Goal: Register for event/course

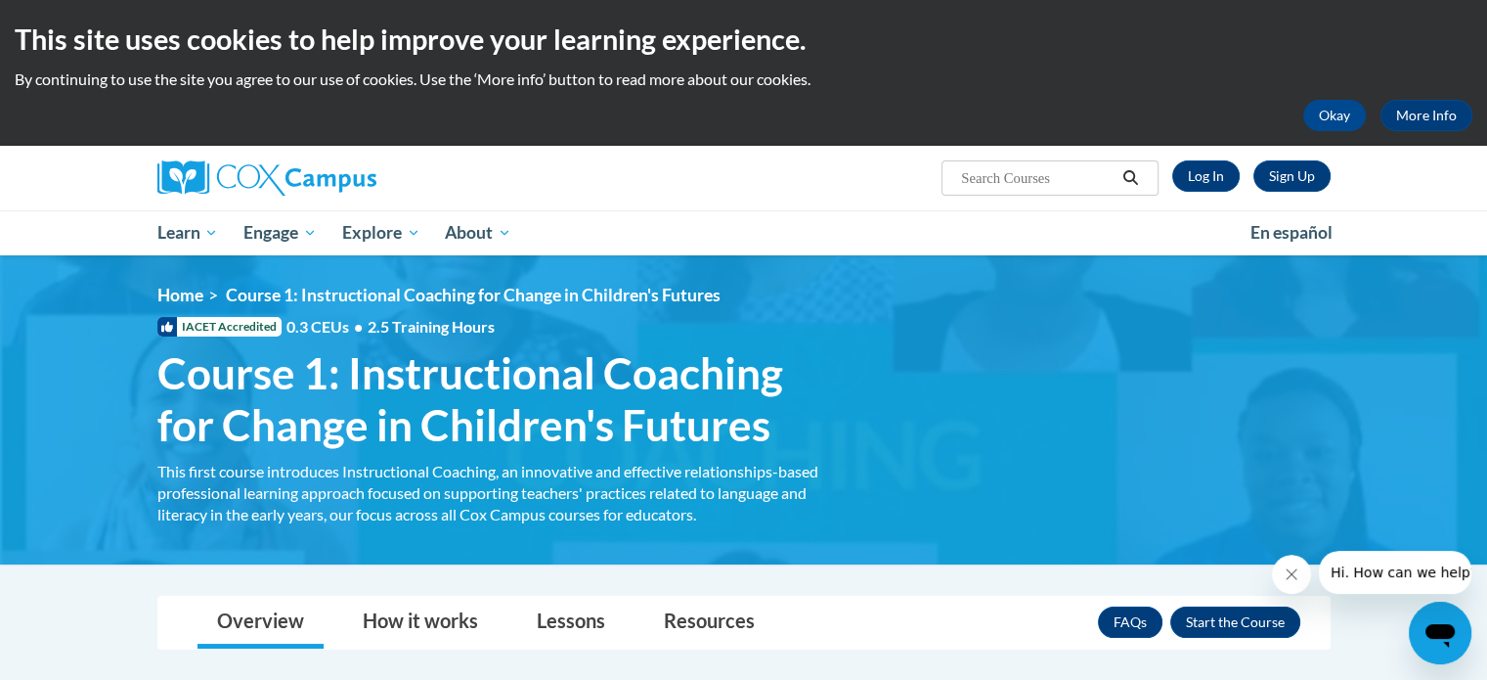
click at [731, 202] on div "Sign Up Log In Search Search..." at bounding box center [744, 178] width 1232 height 65
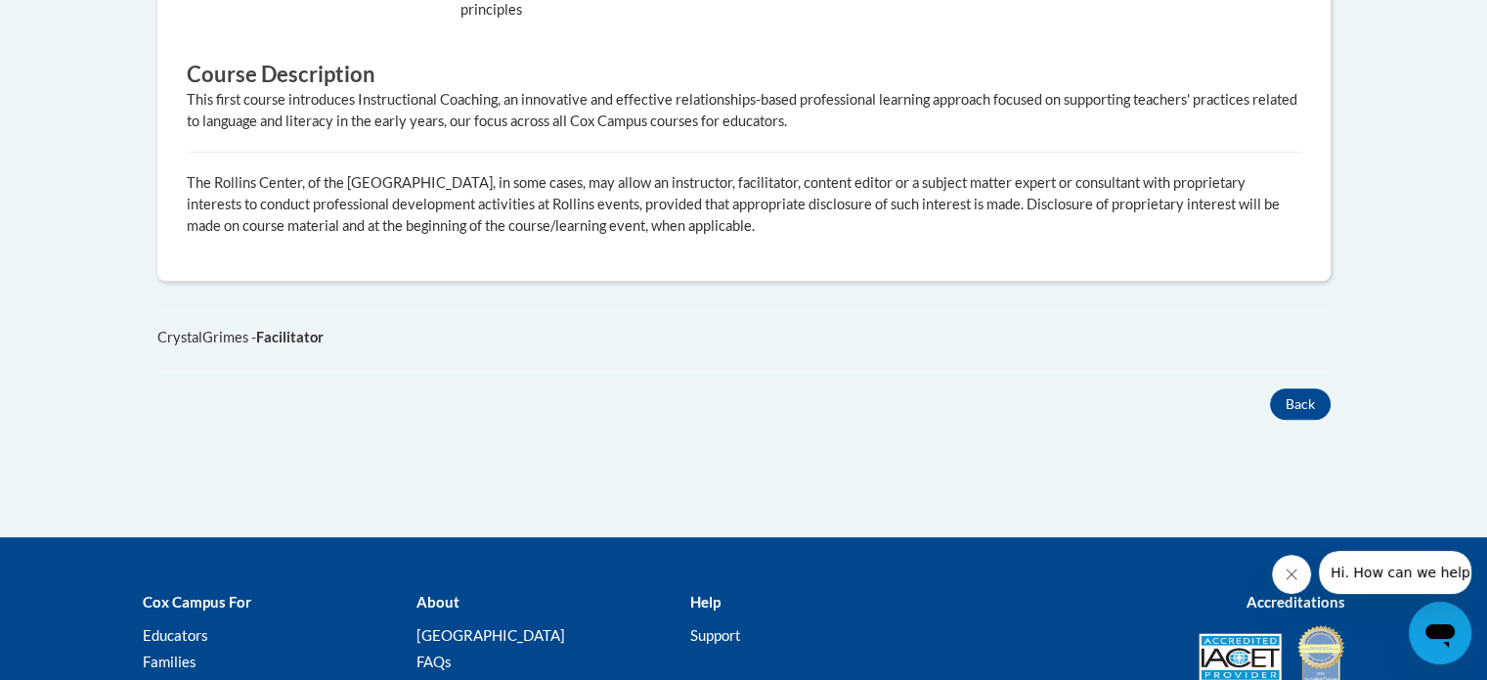
scroll to position [501, 0]
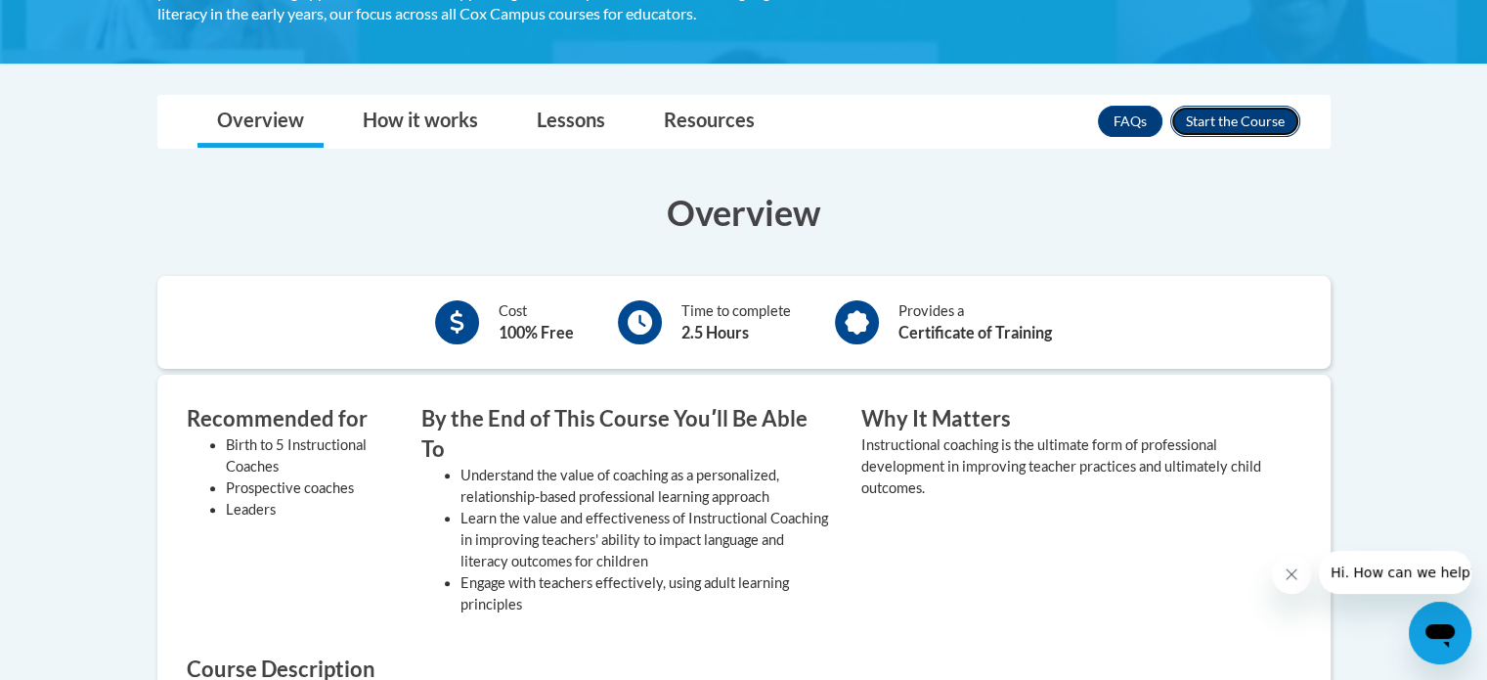
click at [1232, 130] on button "Enroll" at bounding box center [1236, 121] width 130 height 31
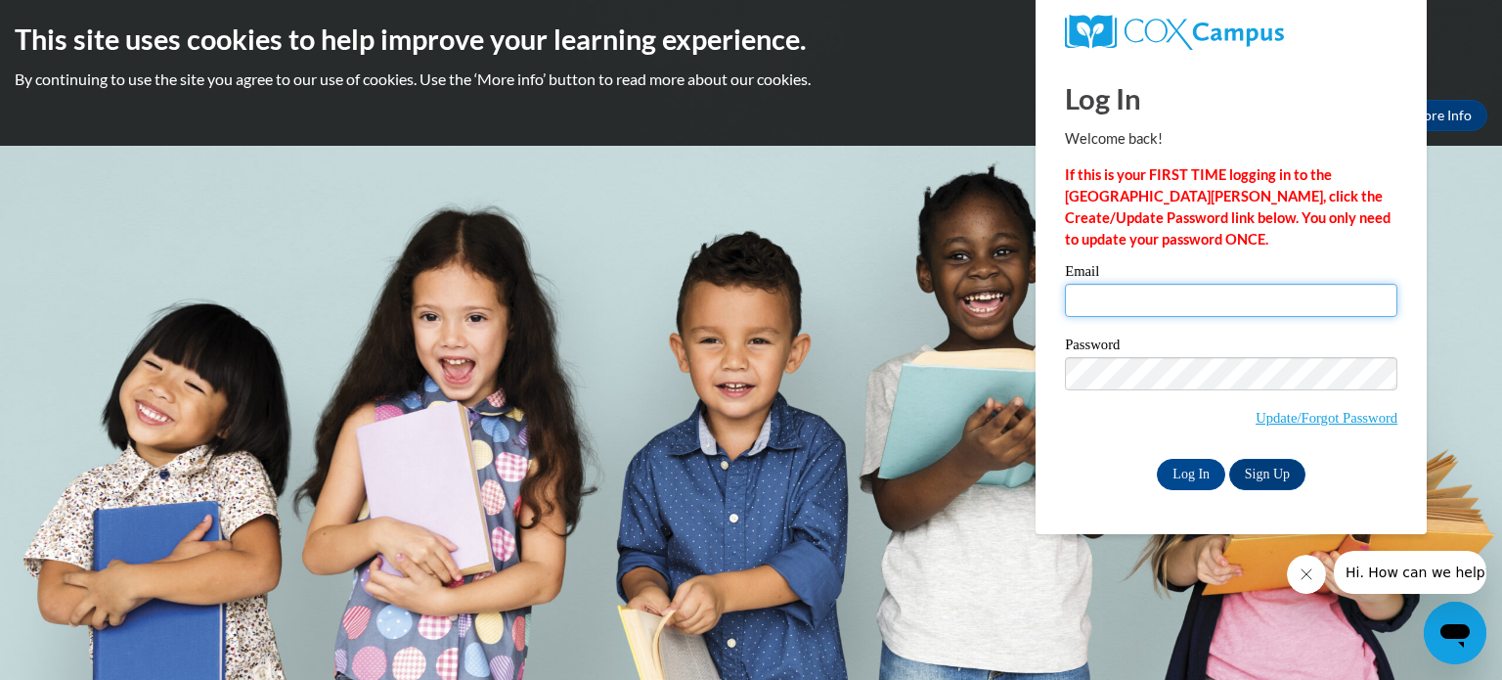
click at [1155, 304] on input "Email" at bounding box center [1231, 300] width 332 height 33
type input "t"
click at [1276, 478] on link "Sign Up" at bounding box center [1267, 474] width 76 height 31
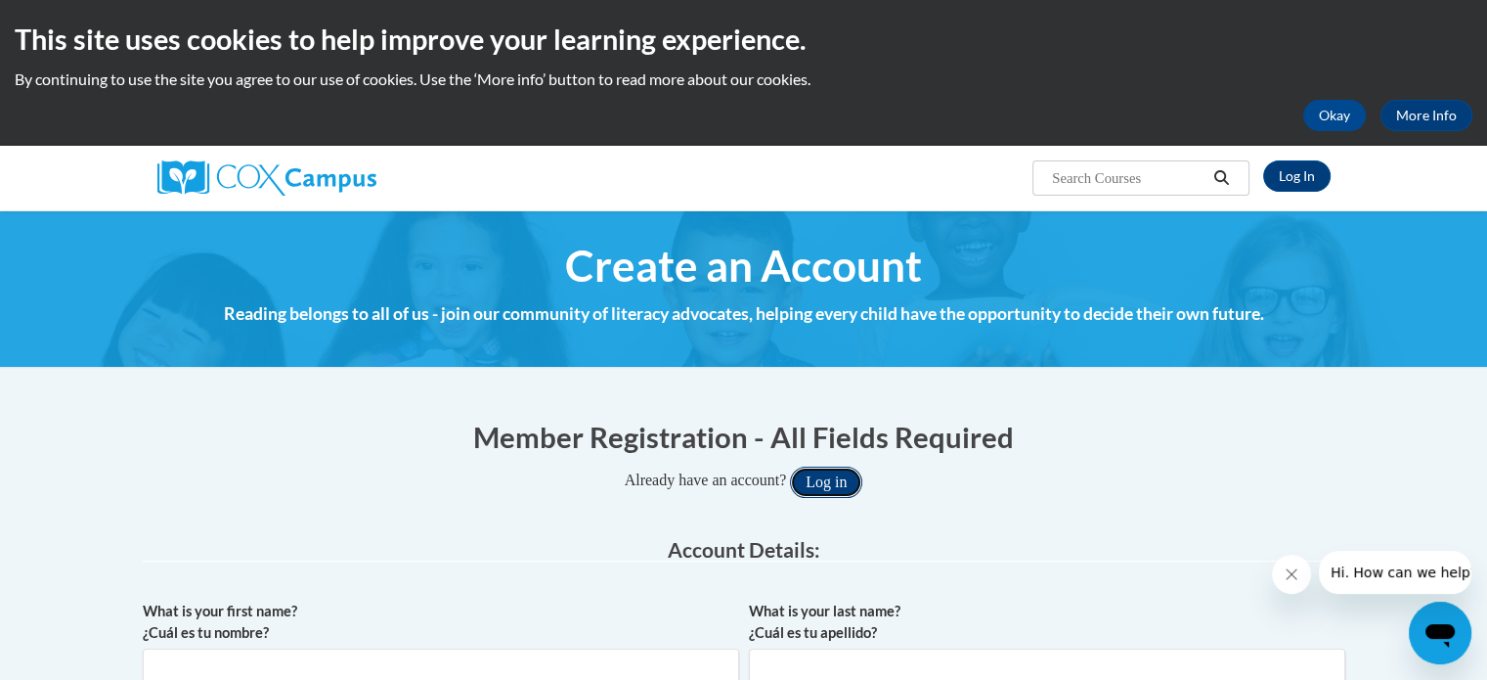
click at [861, 482] on button "Log in" at bounding box center [826, 481] width 72 height 31
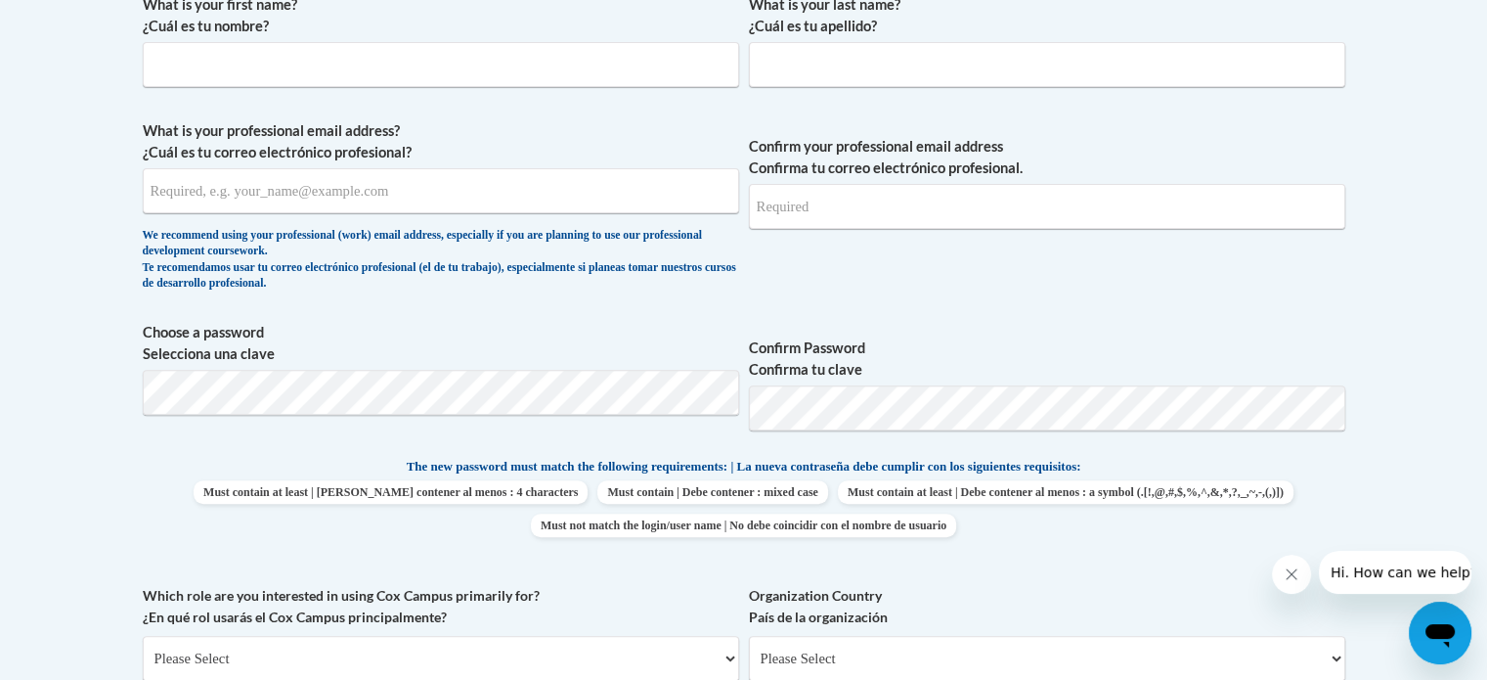
scroll to position [501, 0]
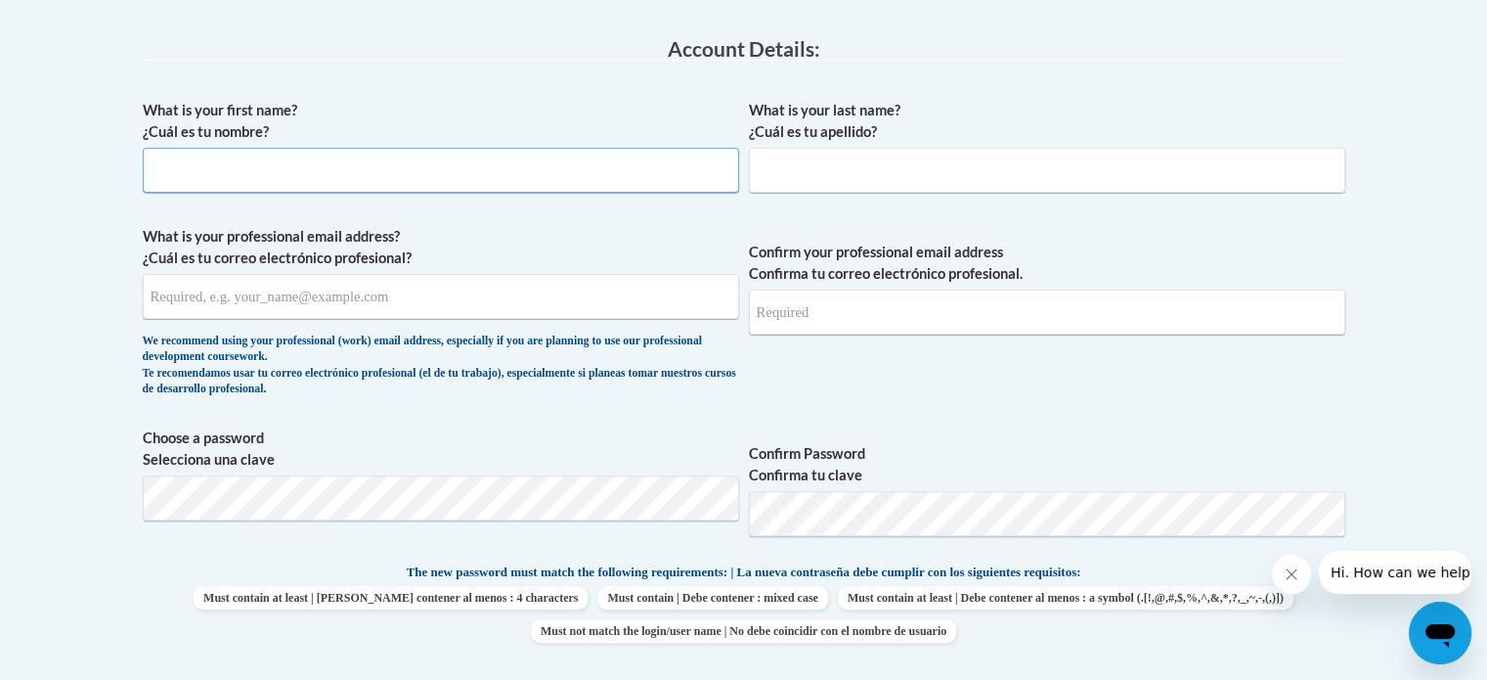
click at [541, 179] on input "What is your first name? ¿Cuál es tu nombre?" at bounding box center [441, 170] width 597 height 45
type input "Britt"
type input "Jones"
click at [325, 302] on input "What is your professional email address? ¿Cuál es tu correo electrónico profesi…" at bounding box center [441, 296] width 597 height 45
type input "b"
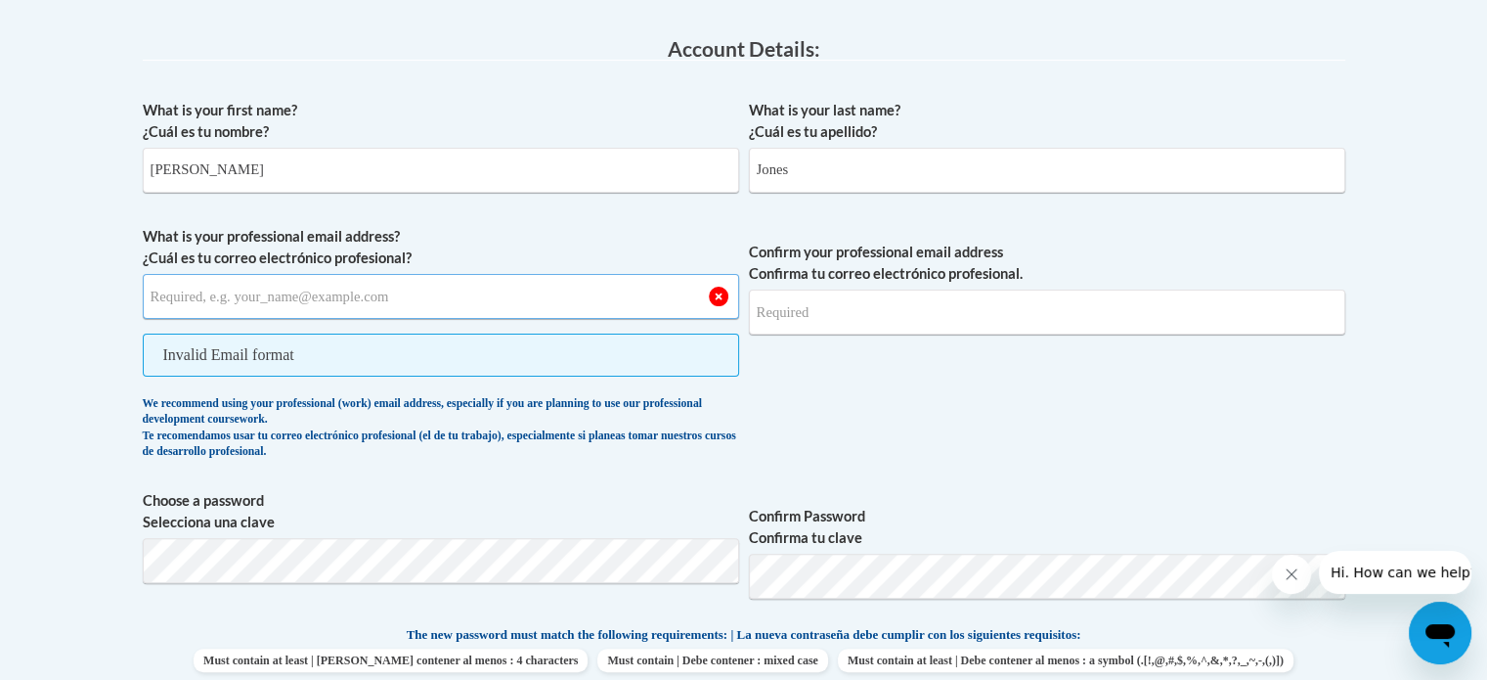
paste input "bjones.hhs@catoosa.k12.ga.us"
type input "bjones.hhs@catoosa.k12.ga.us"
click at [988, 316] on input "Confirm your professional email address Confirma tu correo electrónico profesio…" at bounding box center [1047, 311] width 597 height 45
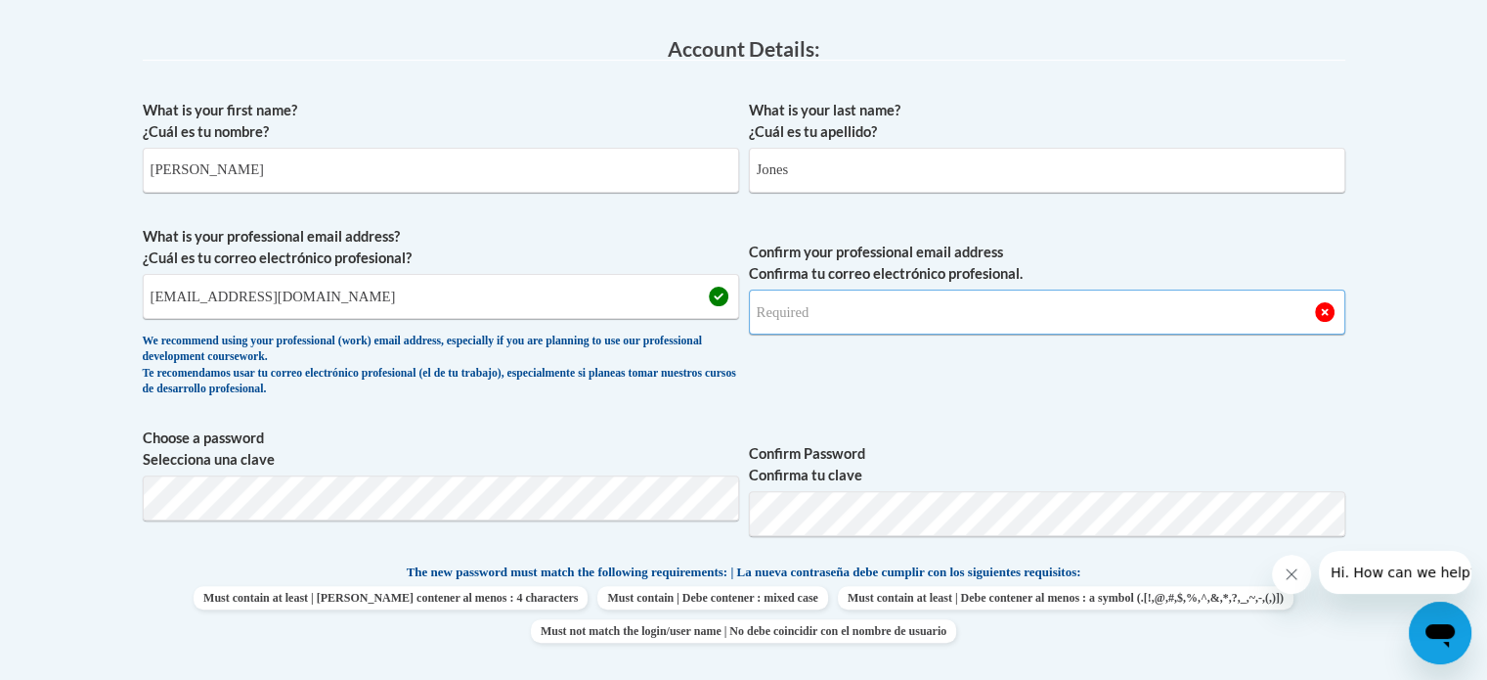
click at [988, 316] on input "Confirm your professional email address Confirma tu correo electrónico profesio…" at bounding box center [1047, 311] width 597 height 45
click at [829, 316] on input "Confirm your professional email address Confirma tu correo electrónico profesio…" at bounding box center [1047, 311] width 597 height 45
click at [841, 312] on input "Confirm your professional email address Confirma tu correo electrónico profesio…" at bounding box center [1047, 311] width 597 height 45
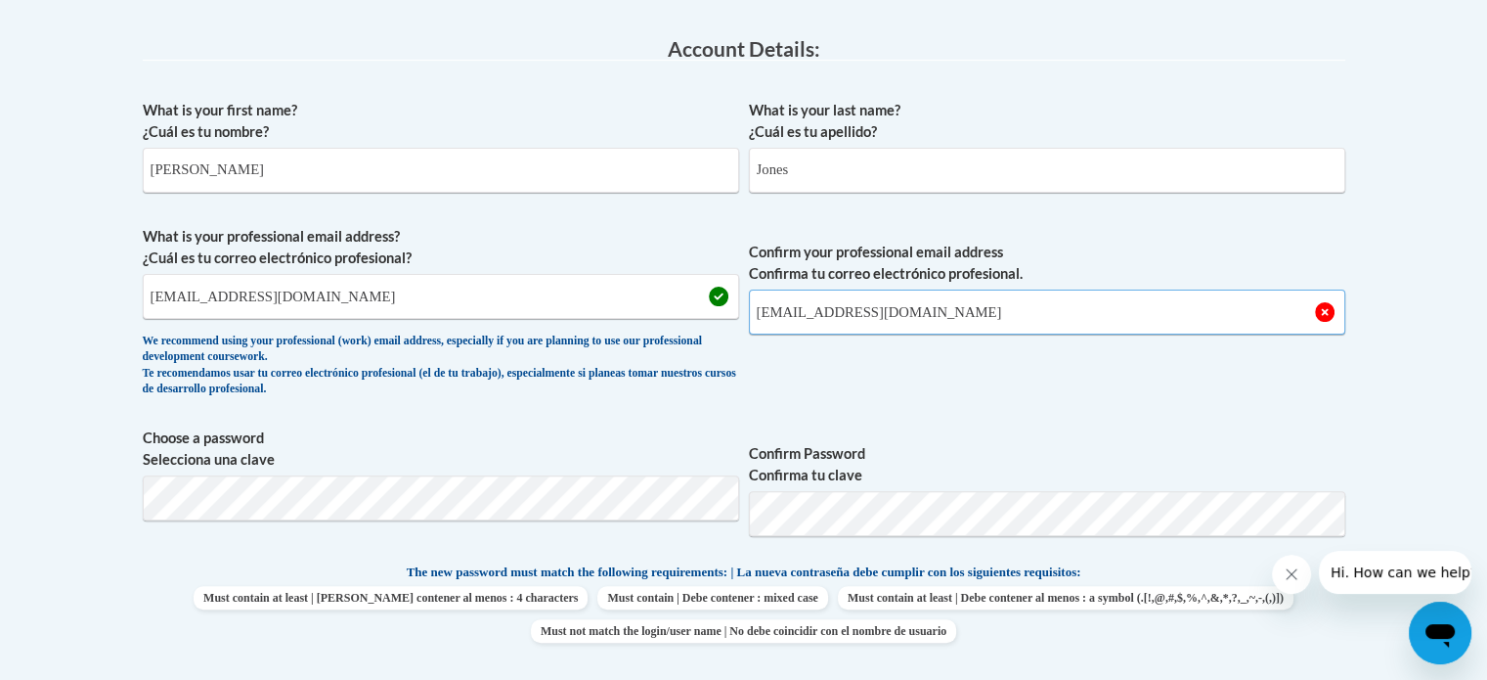
type input "[EMAIL_ADDRESS][DOMAIN_NAME]"
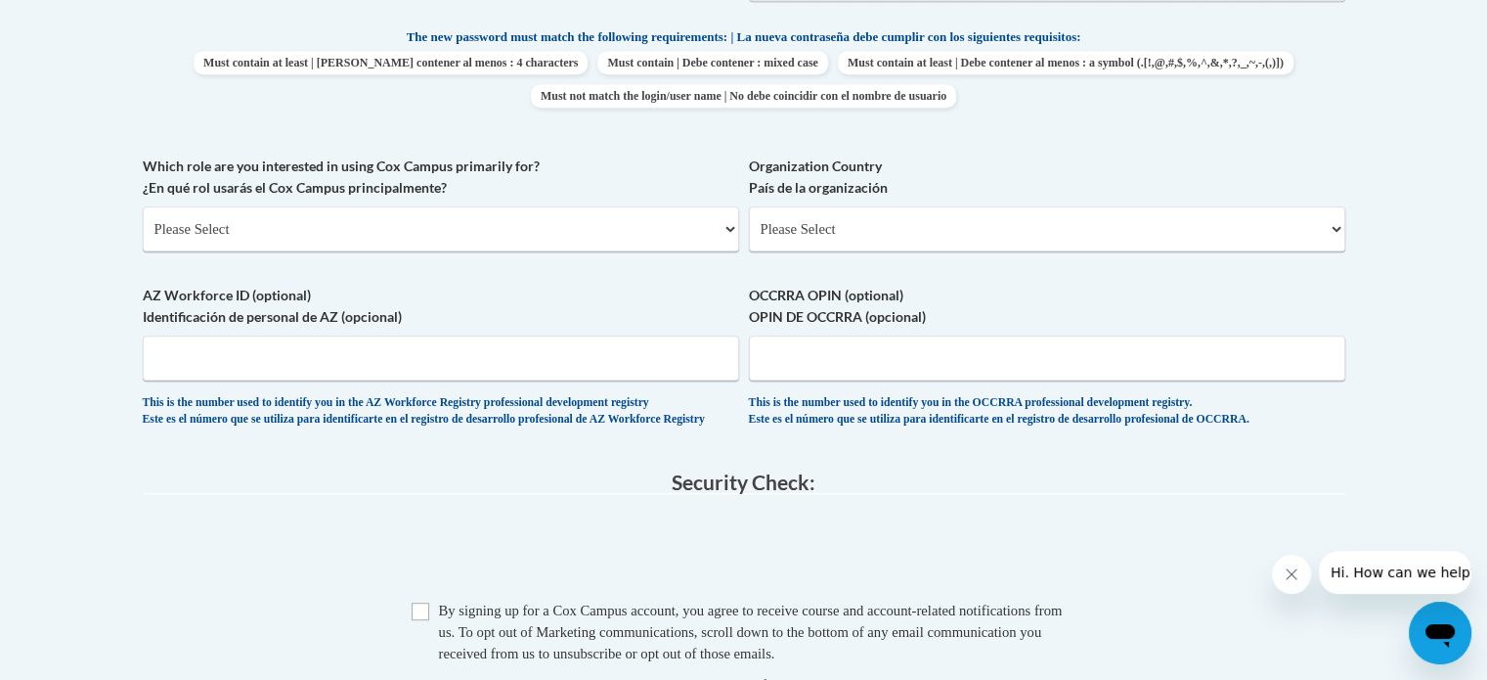
scroll to position [1039, 0]
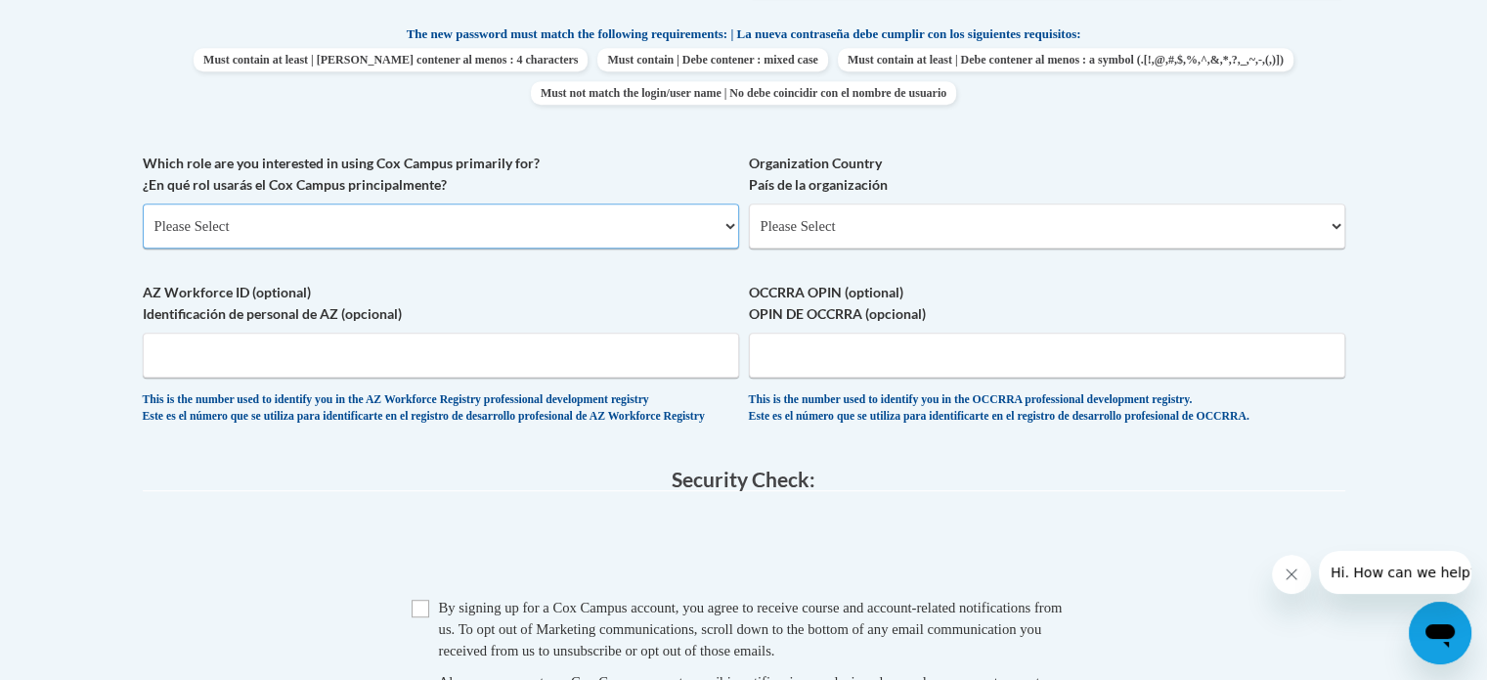
click at [454, 228] on select "Please Select College/University | Colegio/Universidad Community/Nonprofit Part…" at bounding box center [441, 225] width 597 height 45
select select "fbf2d438-af2f-41f8-98f1-81c410e29de3"
click at [143, 203] on select "Please Select College/University | Colegio/Universidad Community/Nonprofit Part…" at bounding box center [441, 225] width 597 height 45
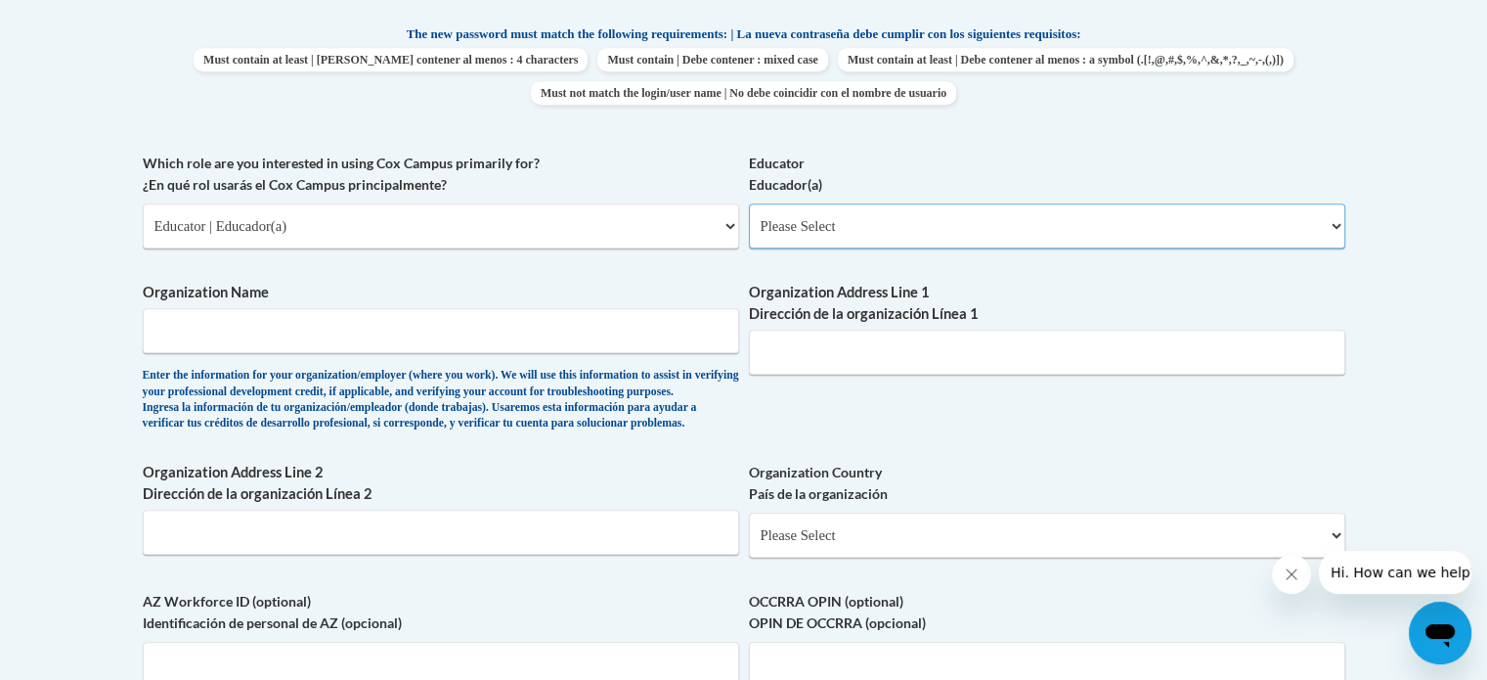
click at [1073, 238] on select "Please Select Early Learning/Daycare Teacher/Family Home Care Provider | Maestr…" at bounding box center [1047, 225] width 597 height 45
select select "67563ca1-16dc-4830-a7b3-94a34bed3689"
click at [749, 203] on select "Please Select Early Learning/Daycare Teacher/Family Home Care Provider | Maestr…" at bounding box center [1047, 225] width 597 height 45
click at [644, 323] on input "Organization Name" at bounding box center [441, 330] width 597 height 45
type input "Catoosa County Schools"
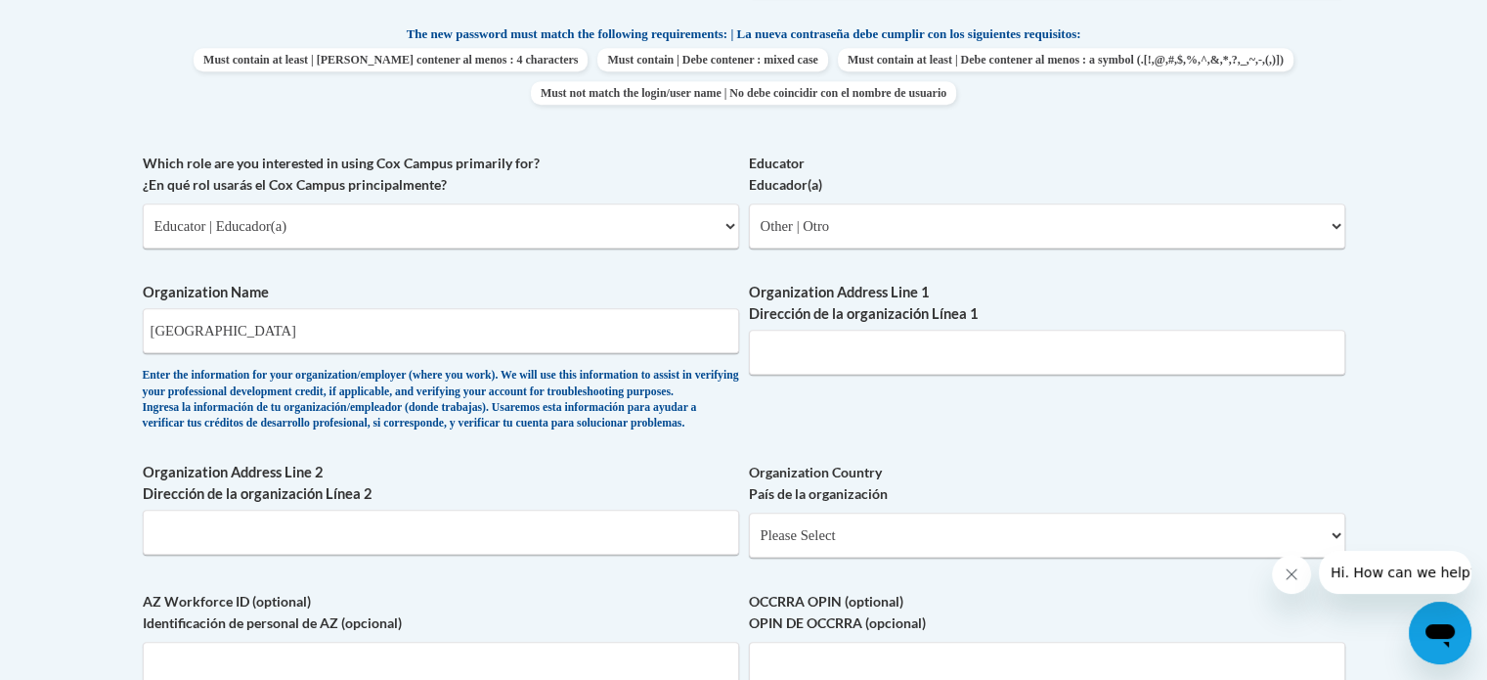
click at [621, 441] on div "Organization Name Catoosa County Schools Enter the information for your organiz…" at bounding box center [441, 361] width 597 height 159
click at [892, 370] on input "Organization Address Line 1 Dirección de la organización Línea 1" at bounding box center [1047, 352] width 597 height 45
click at [429, 336] on input "Catoosa County Schools" at bounding box center [441, 330] width 597 height 45
click at [851, 355] on input "Organization Address Line 1 Dirección de la organización Línea 1" at bounding box center [1047, 352] width 597 height 45
paste input "3960 Poplar Springs Rd, Ringgold, GA 30736"
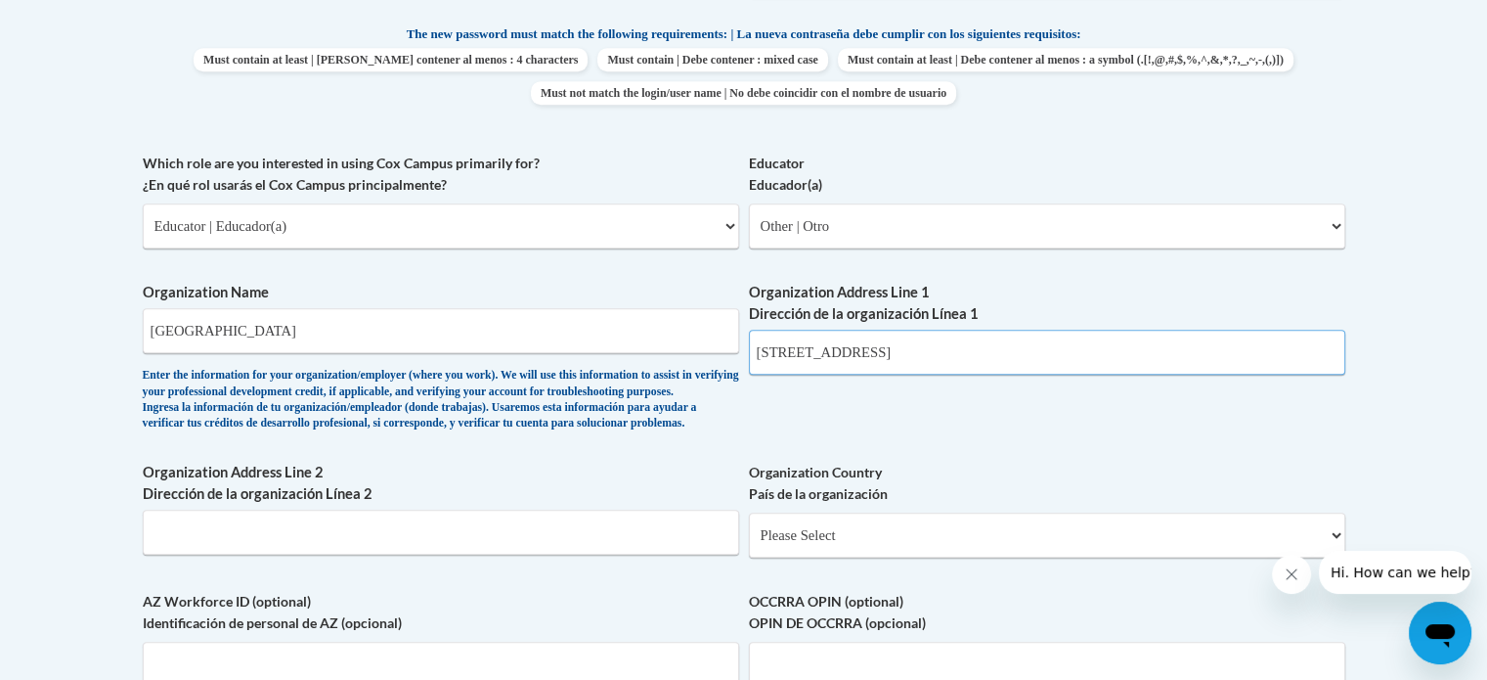
type input "3960 Poplar Springs Rd, Ringgold, GA 30736"
click at [359, 326] on input "Catoosa County Schools" at bounding box center [441, 330] width 597 height 45
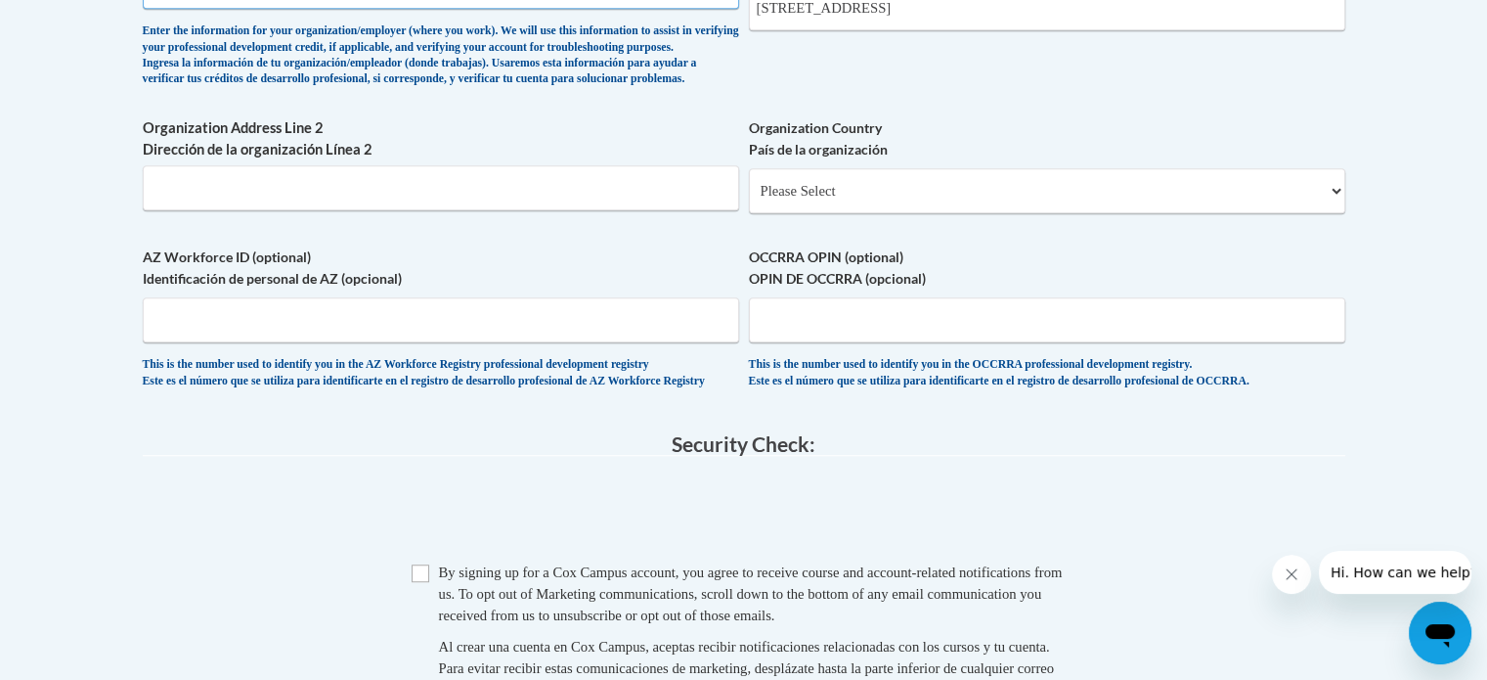
scroll to position [1393, 0]
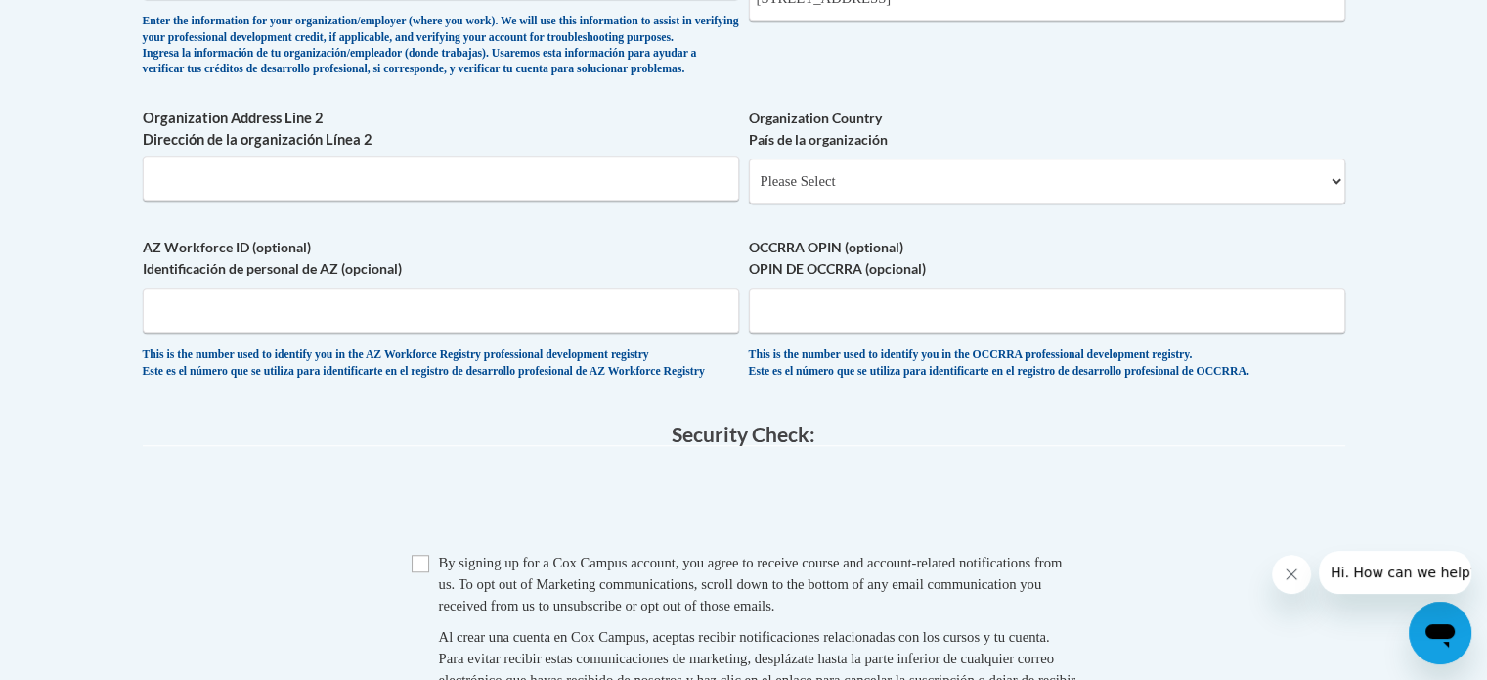
type input "Catoosa County Schools - Heritage High School"
click at [1195, 203] on select "Please Select United States | Estados Unidos Outside of the United States | Fue…" at bounding box center [1047, 180] width 597 height 45
select select "ad49bcad-a171-4b2e-b99c-48b446064914"
click at [749, 189] on select "Please Select United States | Estados Unidos Outside of the United States | Fue…" at bounding box center [1047, 180] width 597 height 45
select select
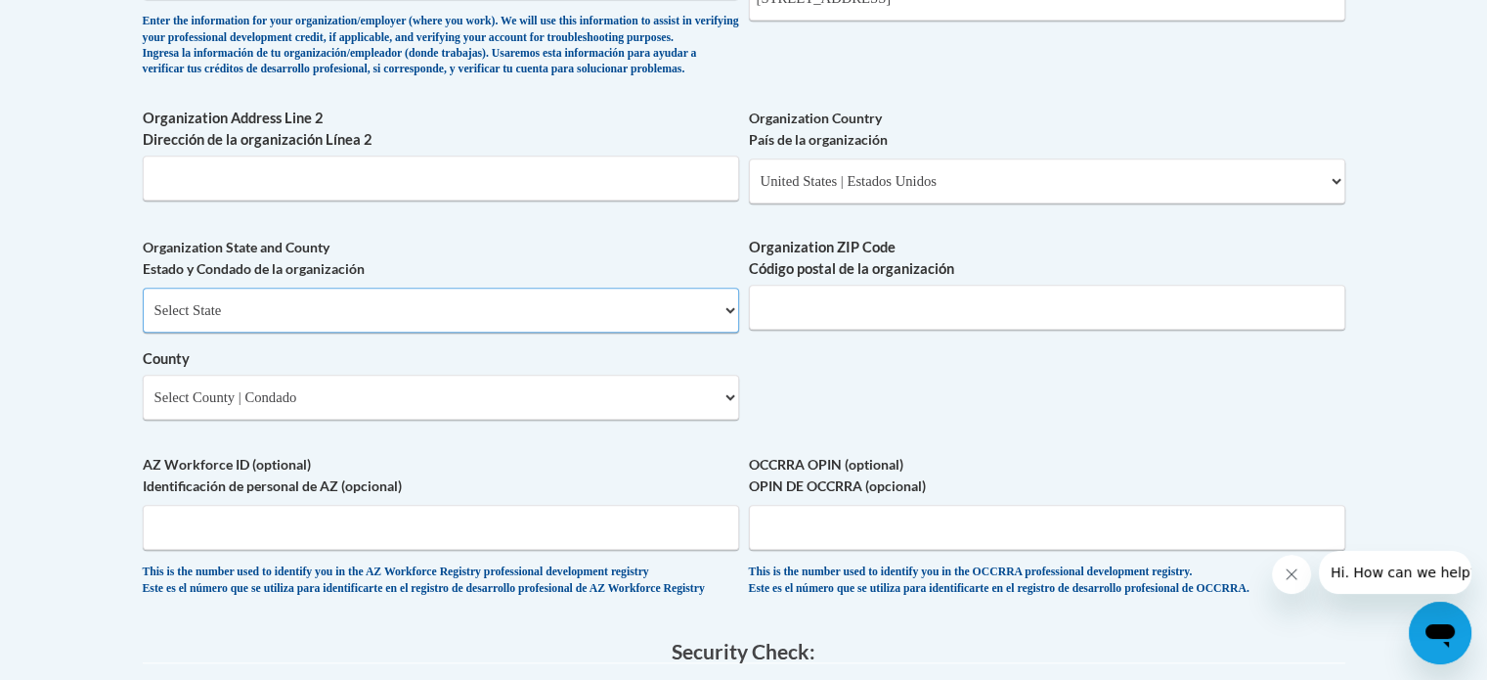
click at [558, 328] on select "Select State Alabama Alaska Arizona Arkansas California Colorado Connecticut De…" at bounding box center [441, 310] width 597 height 45
select select "Georgia"
click at [143, 319] on select "Select State Alabama Alaska Arizona Arkansas California Colorado Connecticut De…" at bounding box center [441, 310] width 597 height 45
click at [967, 330] on input "Organization ZIP Code Código postal de la organización" at bounding box center [1047, 307] width 597 height 45
type input "30736"
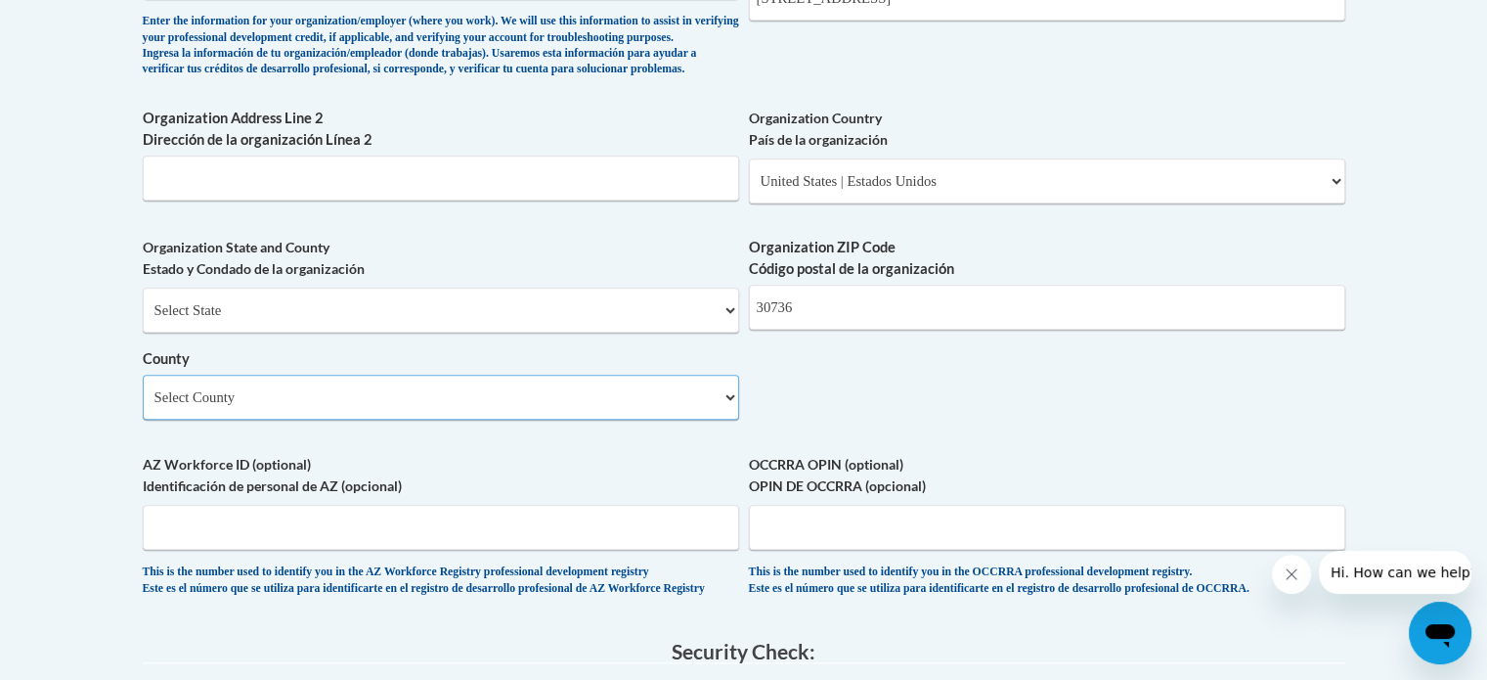
click at [714, 420] on select "Select County Appling Atkinson Bacon Baker Baldwin Banks Barrow Bartow Ben Hill…" at bounding box center [441, 397] width 597 height 45
select select "Catoosa"
click at [143, 406] on select "Select County Appling Atkinson Bacon Baker Baldwin Banks Barrow Bartow Ben Hill…" at bounding box center [441, 397] width 597 height 45
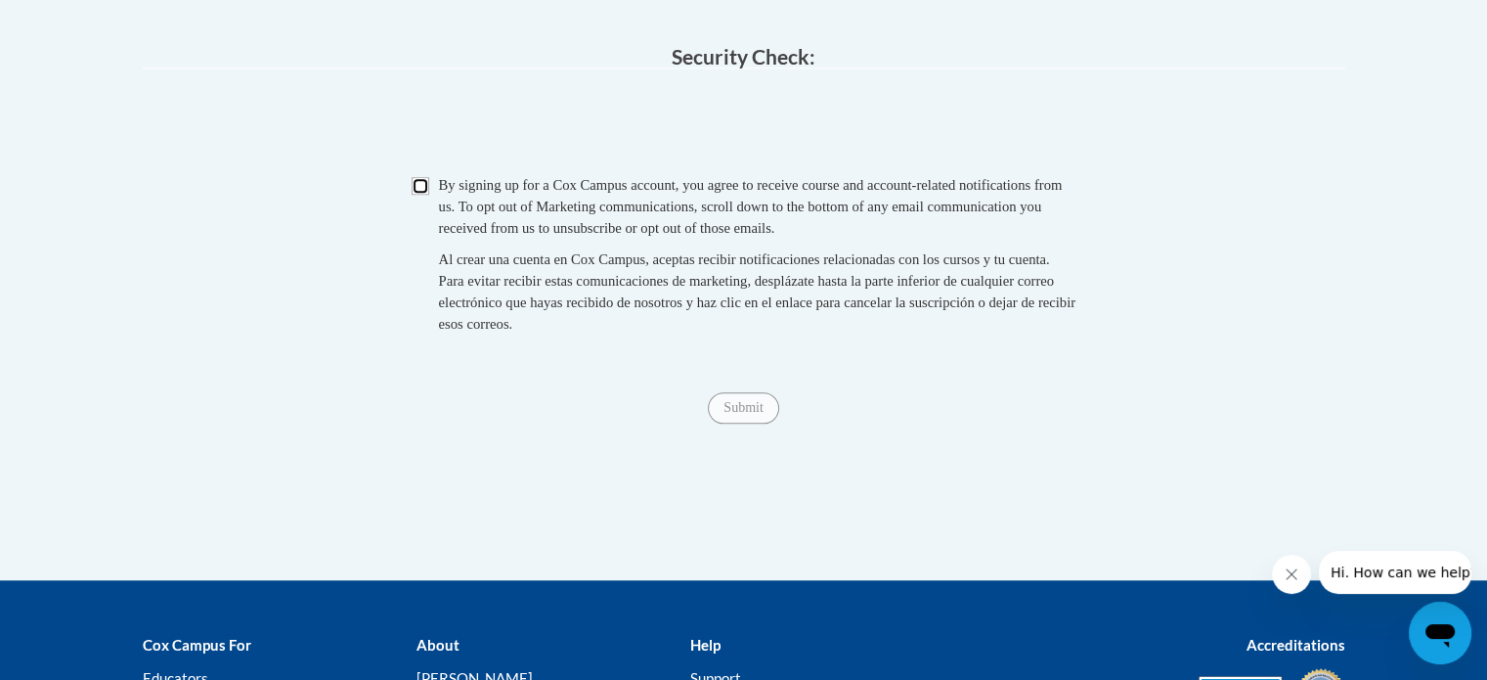
click at [422, 195] on input "Checkbox" at bounding box center [421, 186] width 18 height 18
checkbox input "true"
click at [759, 423] on input "Submit" at bounding box center [743, 407] width 70 height 31
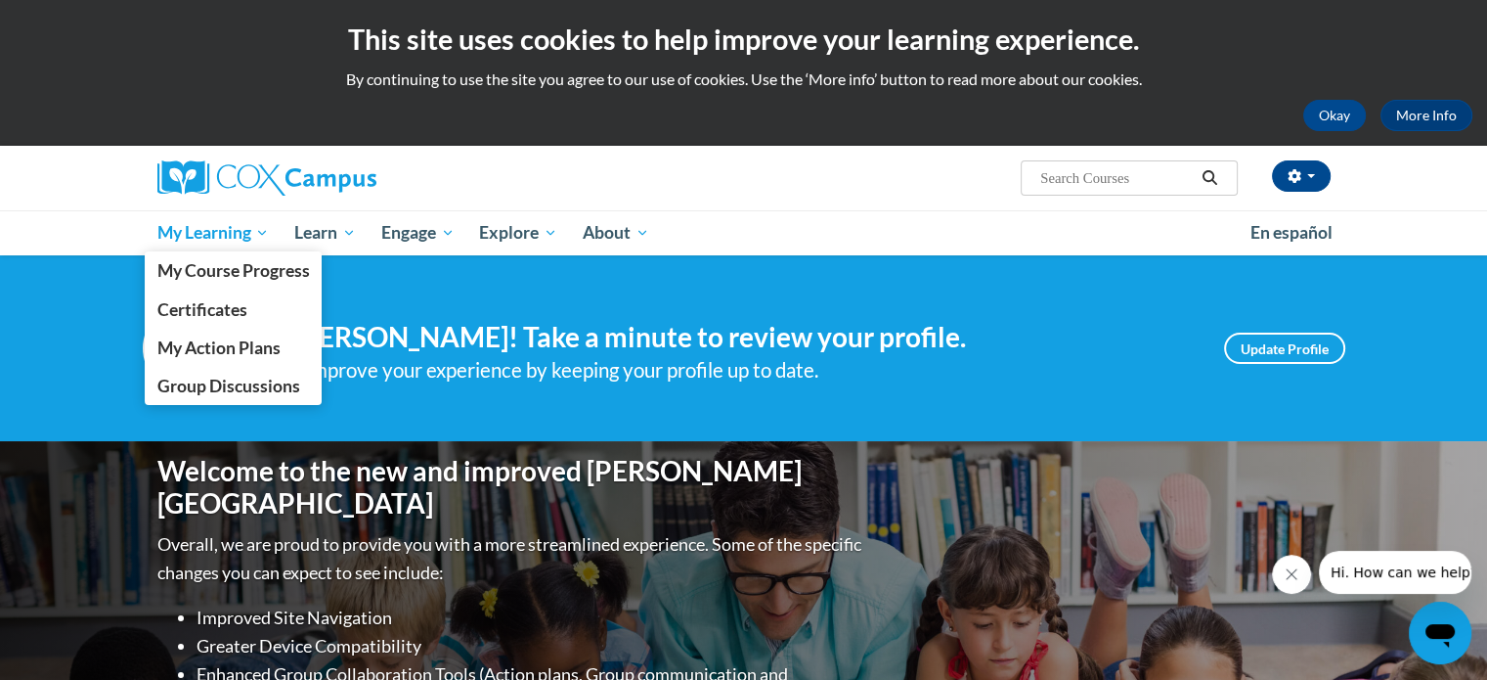
click at [240, 238] on span "My Learning" at bounding box center [212, 232] width 112 height 23
click at [243, 265] on span "My Course Progress" at bounding box center [232, 270] width 153 height 21
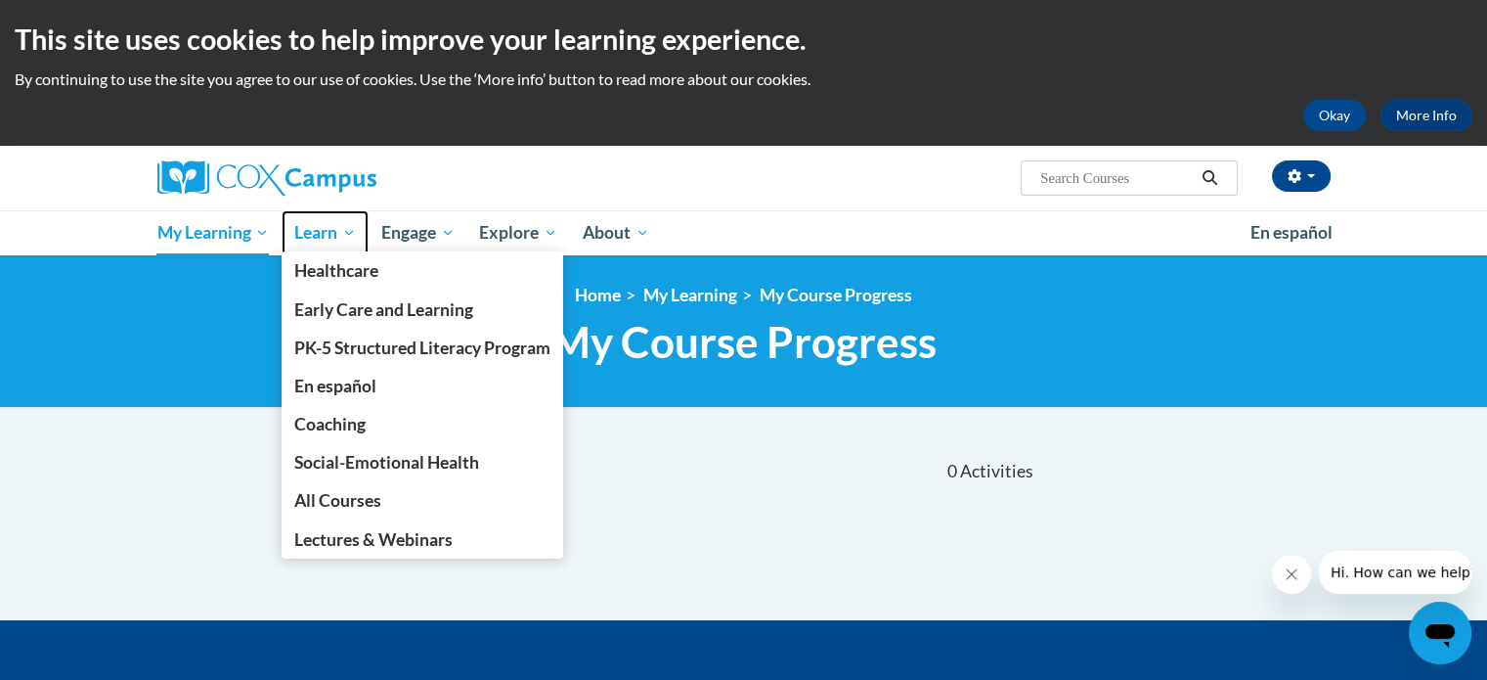
click at [332, 230] on span "Learn" at bounding box center [325, 232] width 62 height 23
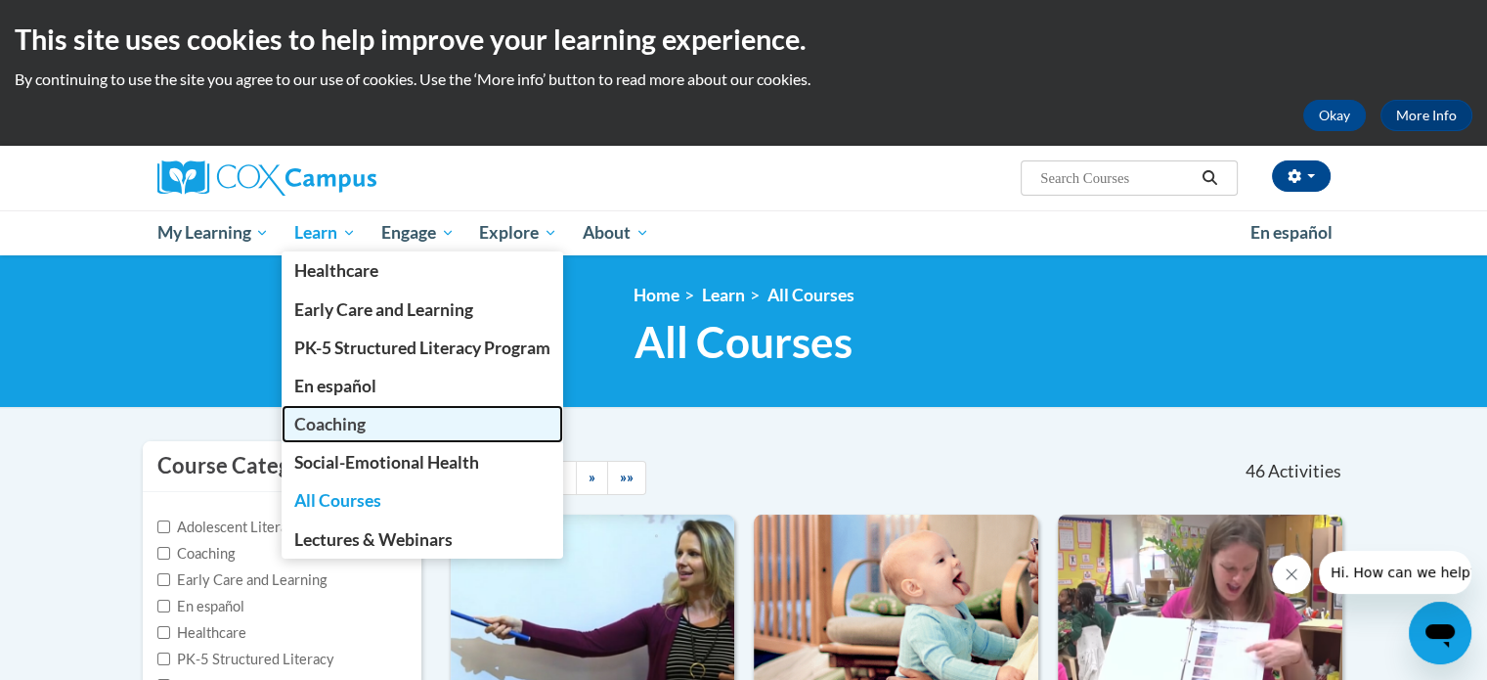
click at [354, 416] on span "Coaching" at bounding box center [329, 424] width 71 height 21
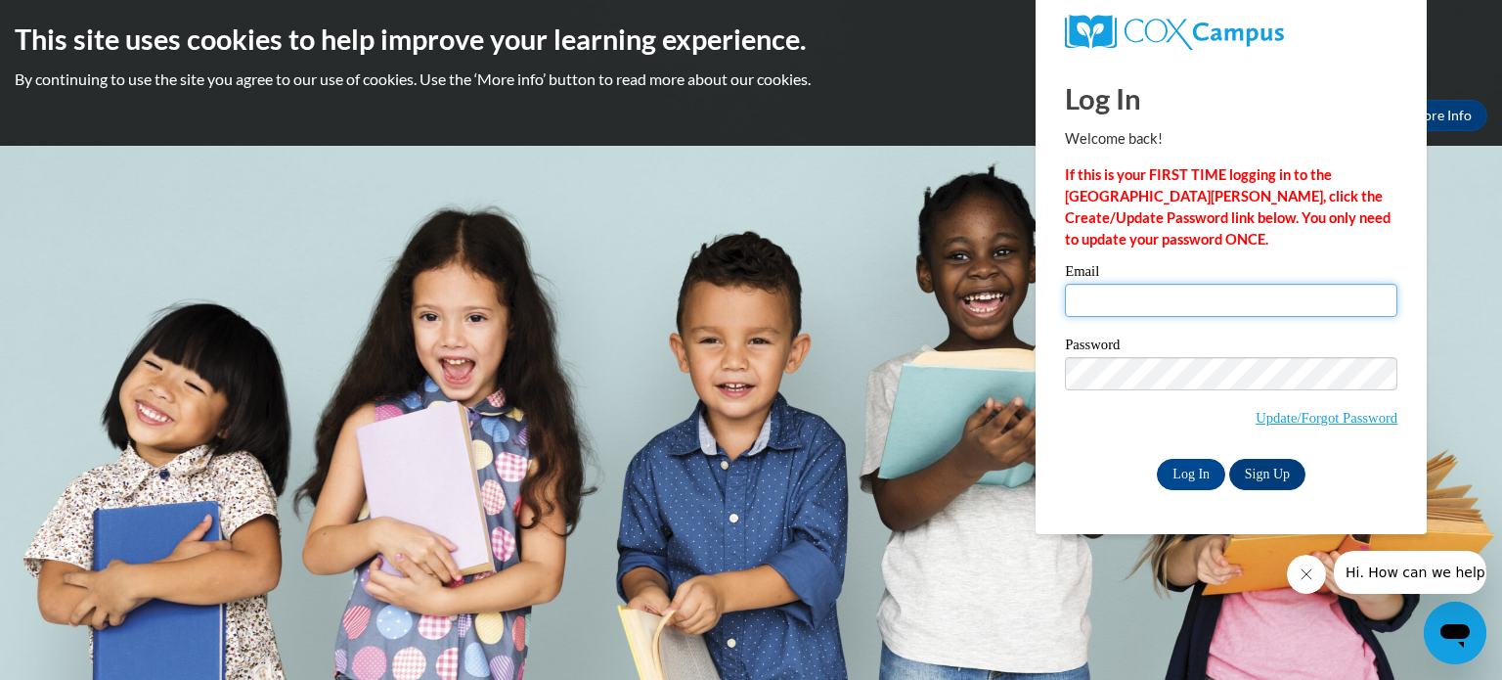
click at [1167, 291] on input "Email" at bounding box center [1231, 300] width 332 height 33
type input "[EMAIL_ADDRESS][DOMAIN_NAME]"
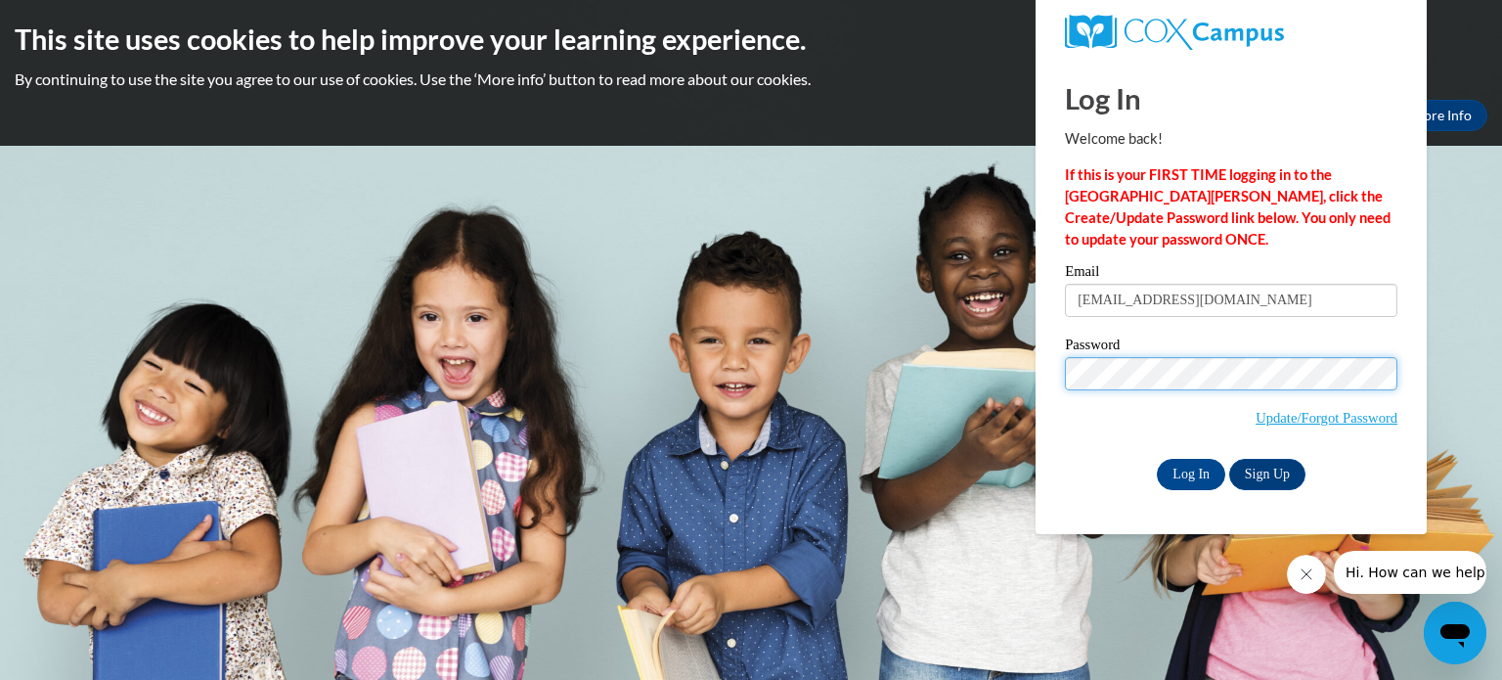
click at [1157, 459] on input "Log In" at bounding box center [1191, 474] width 68 height 31
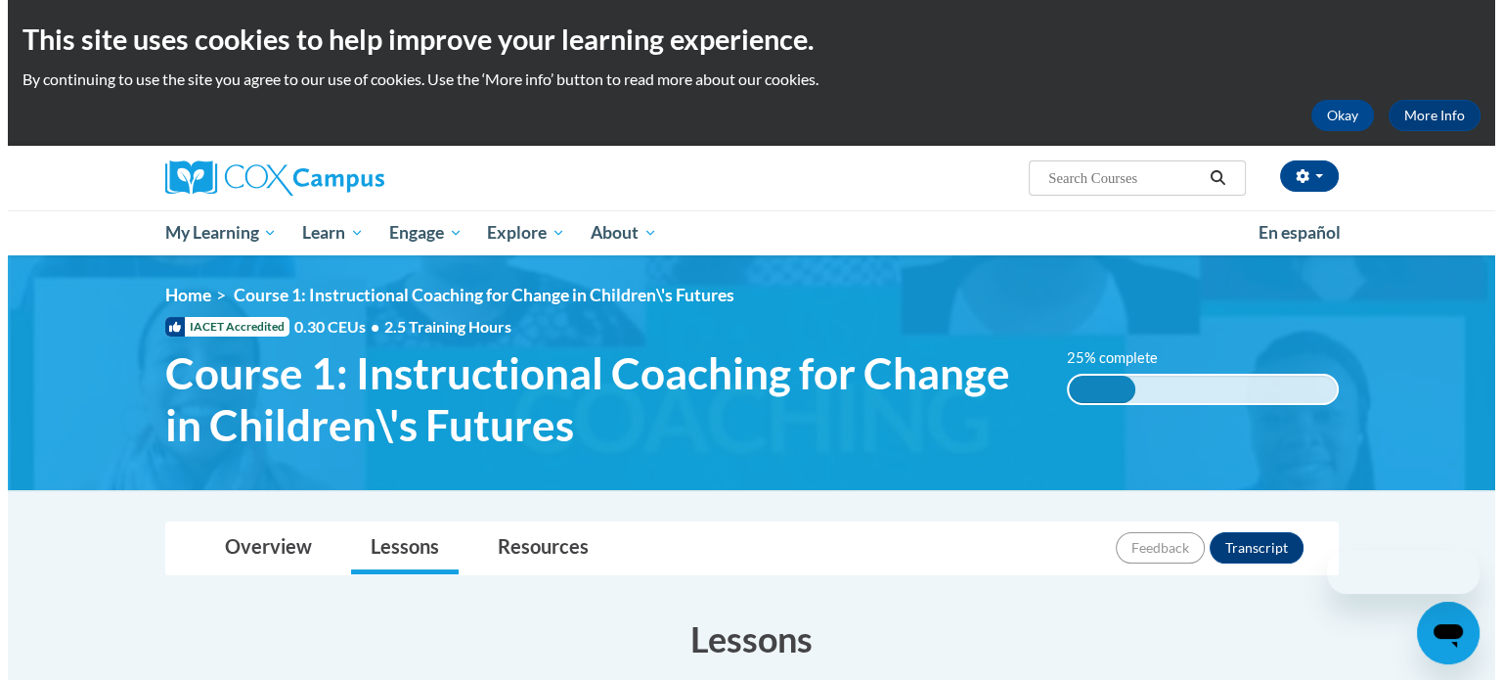
scroll to position [595, 0]
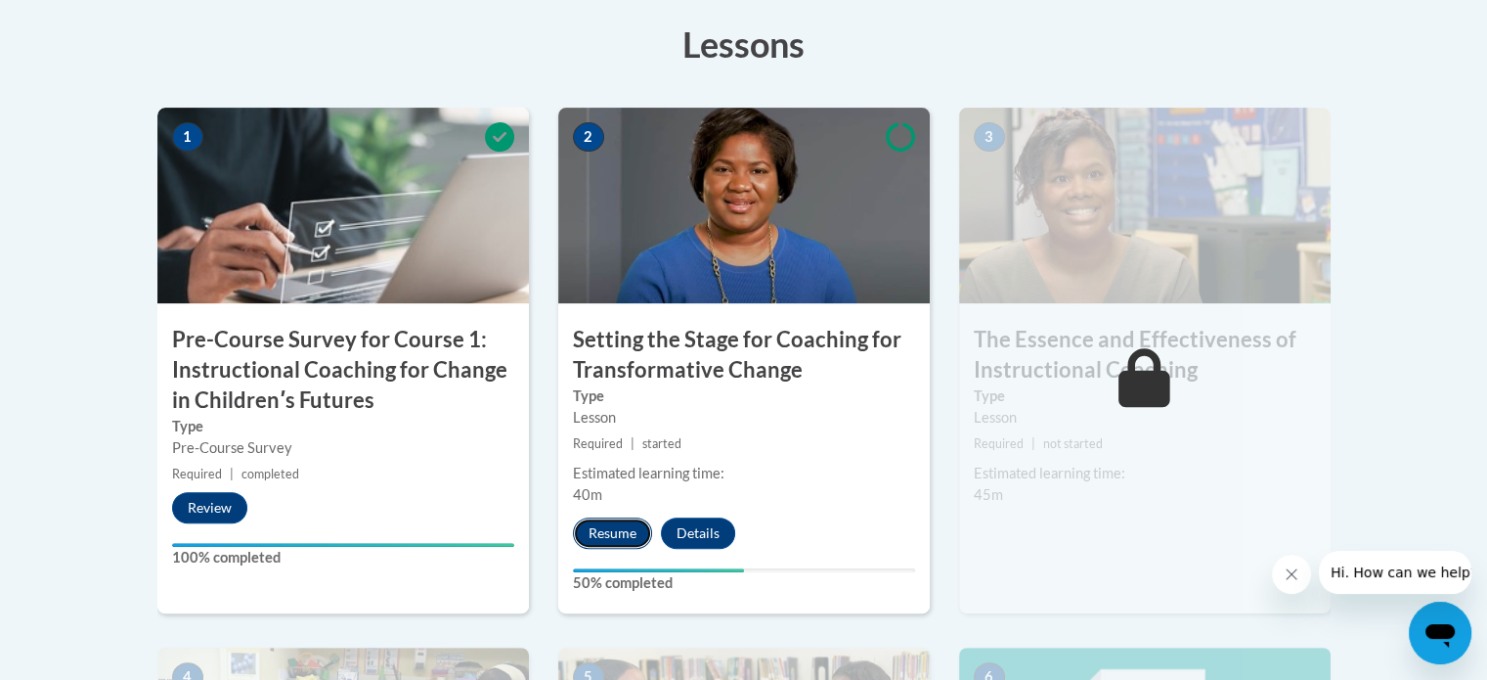
click at [618, 535] on button "Resume" at bounding box center [612, 532] width 79 height 31
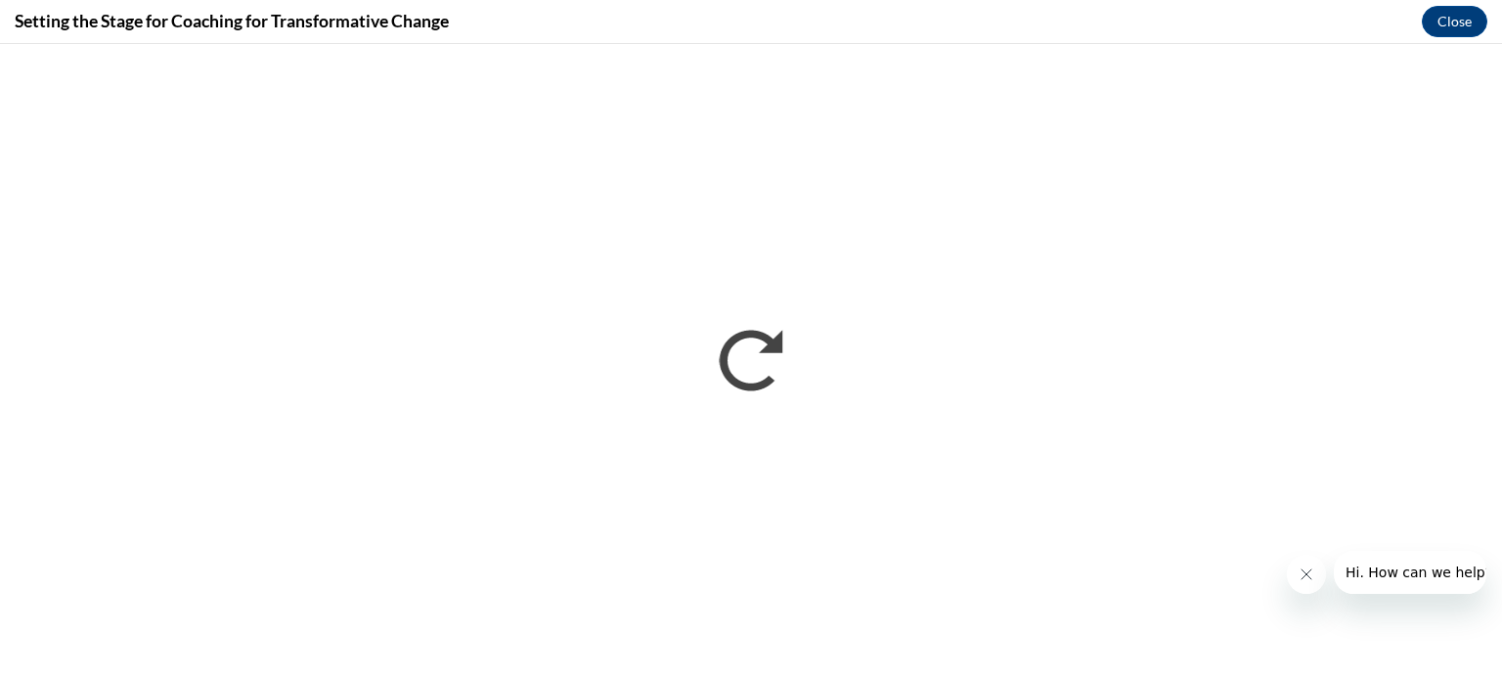
scroll to position [0, 0]
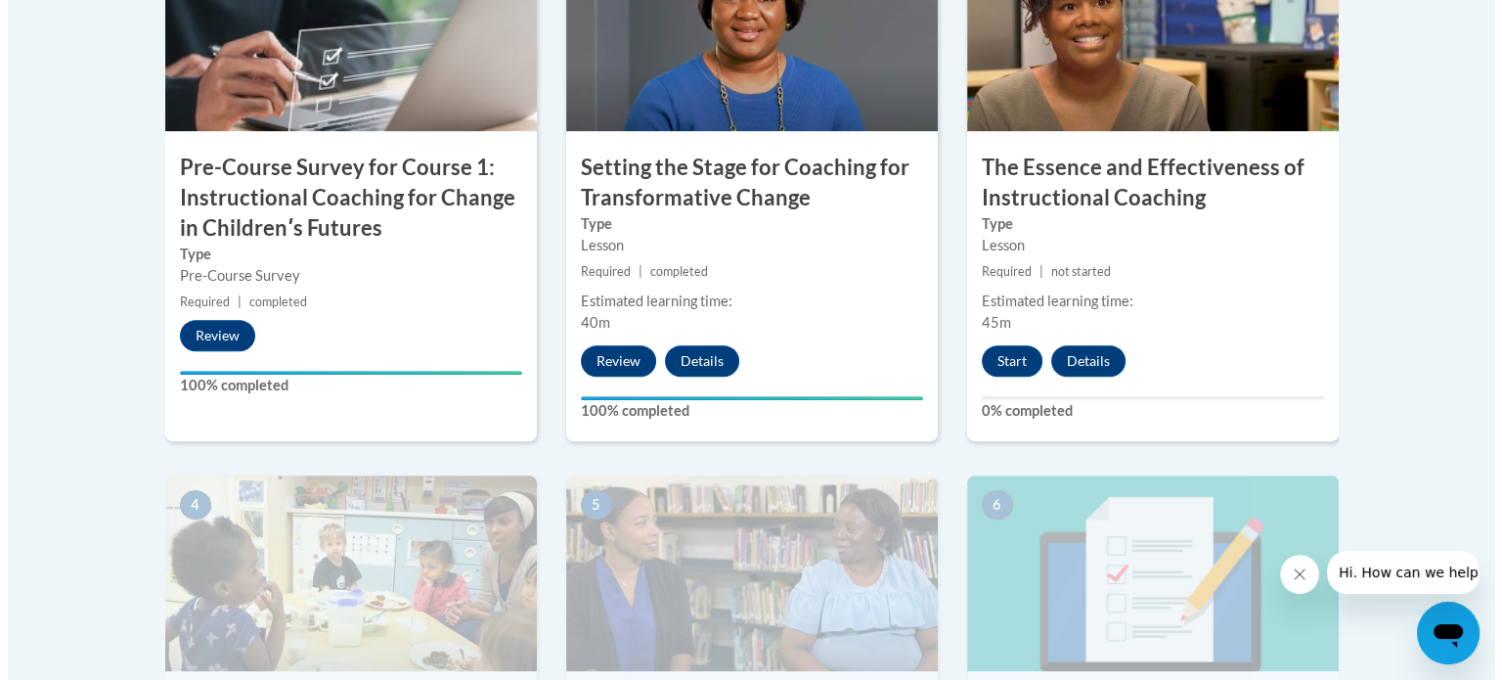
scroll to position [632, 0]
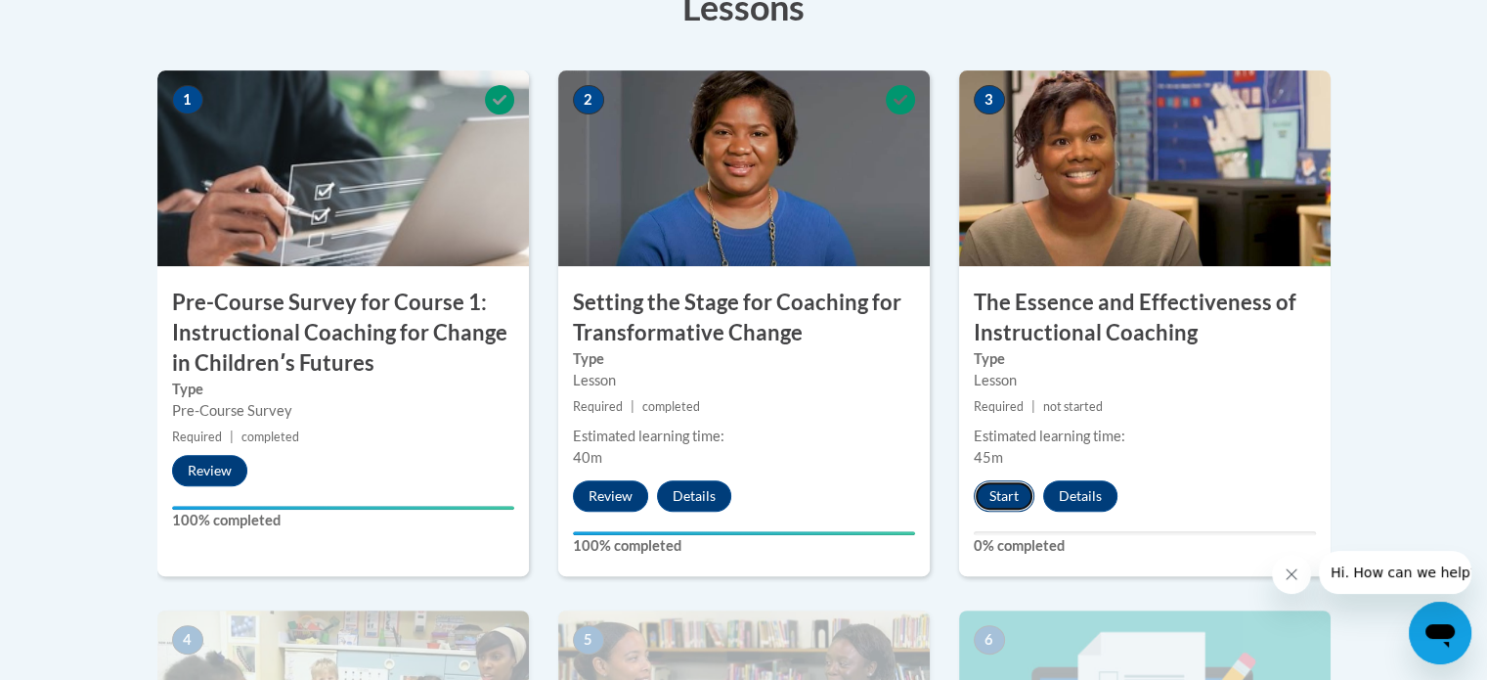
click at [1008, 480] on button "Start" at bounding box center [1004, 495] width 61 height 31
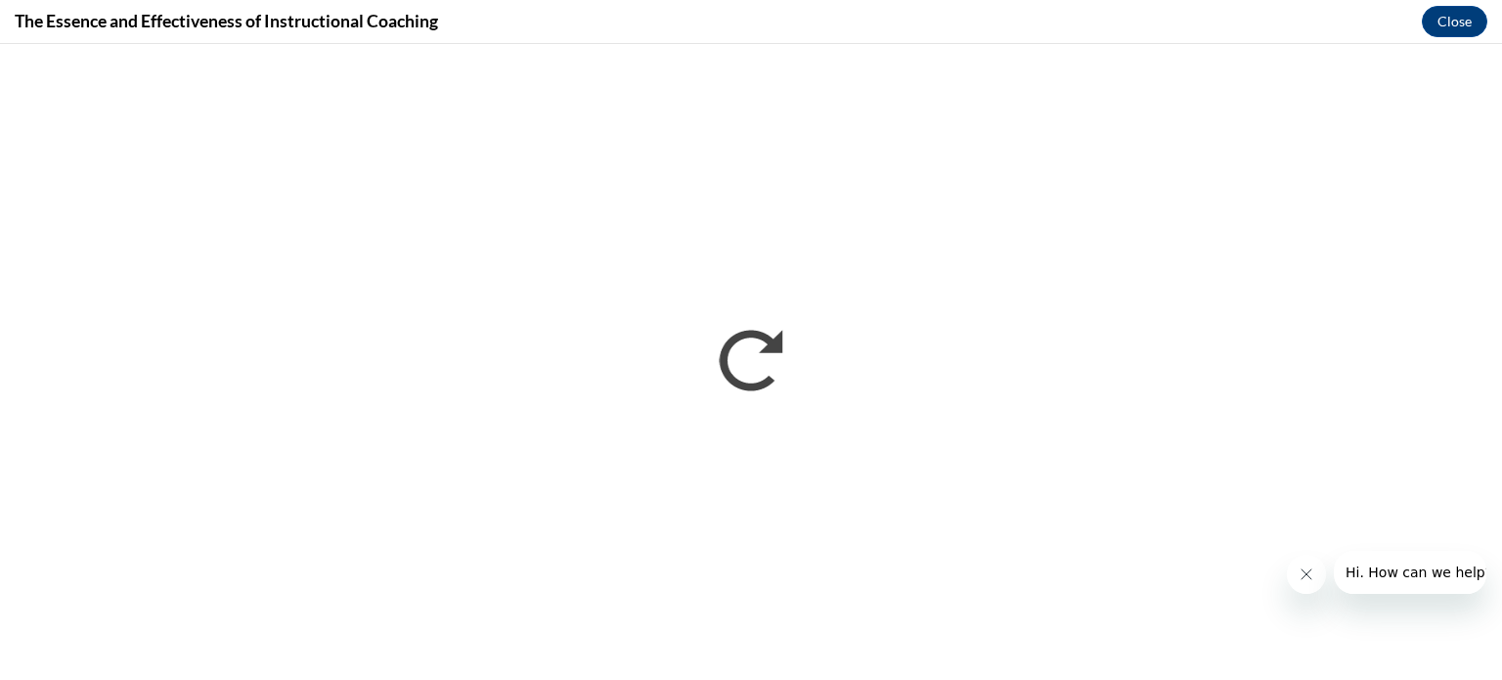
scroll to position [0, 0]
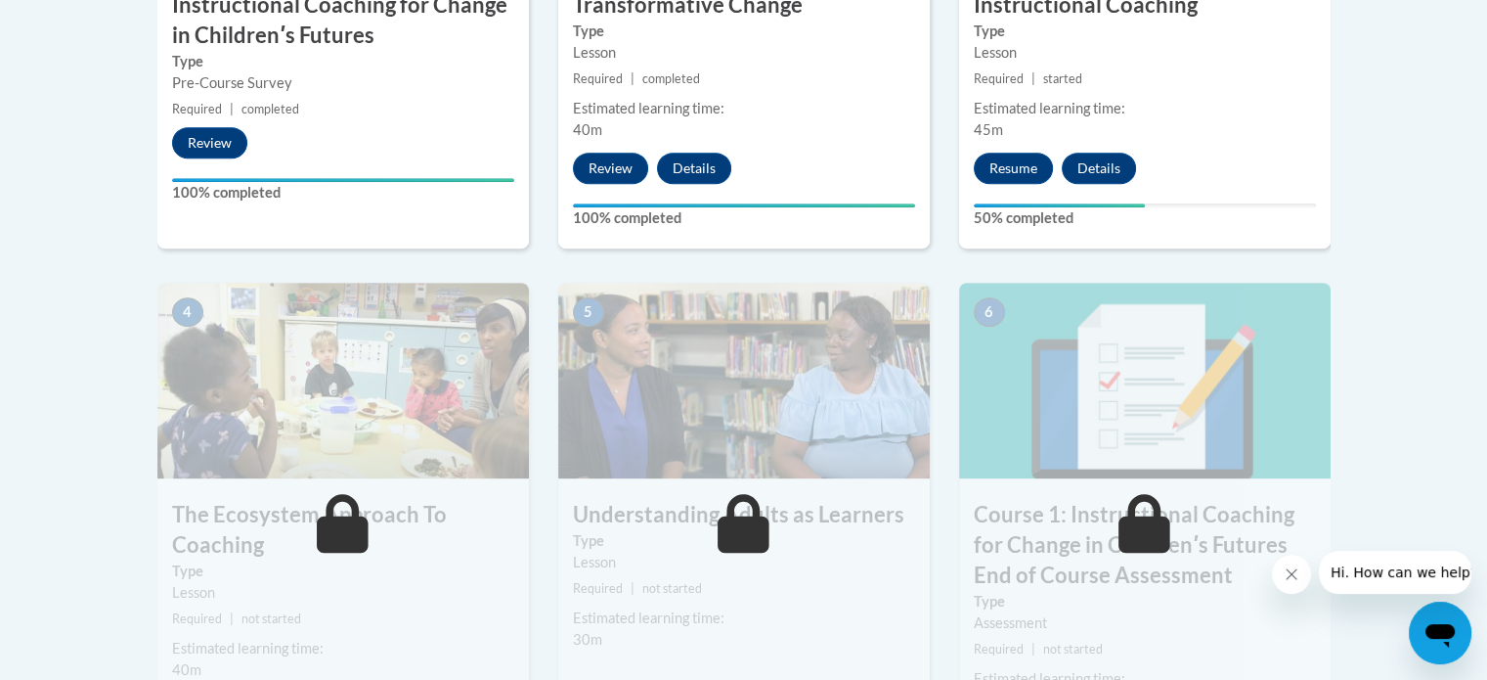
scroll to position [949, 0]
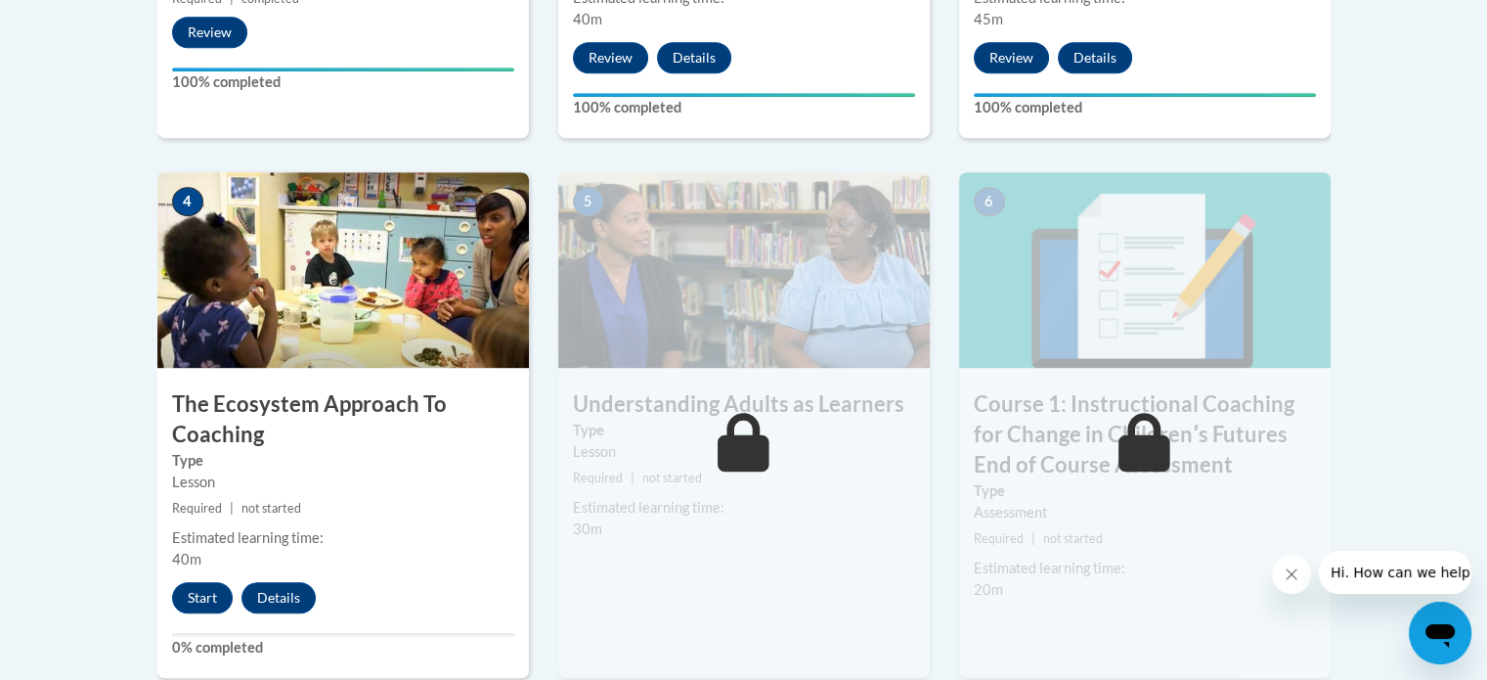
scroll to position [1073, 0]
